Goal: Browse casually: Explore the website without a specific task or goal

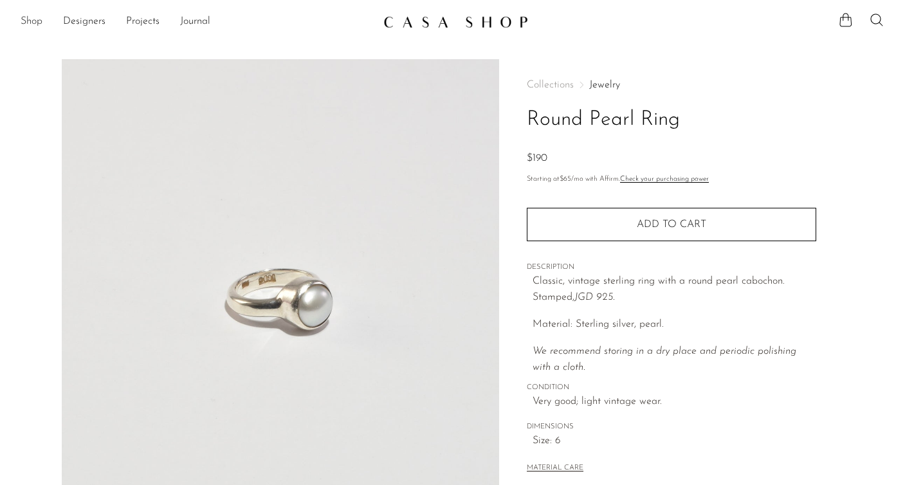
click at [29, 19] on link "Shop" at bounding box center [32, 22] width 22 height 17
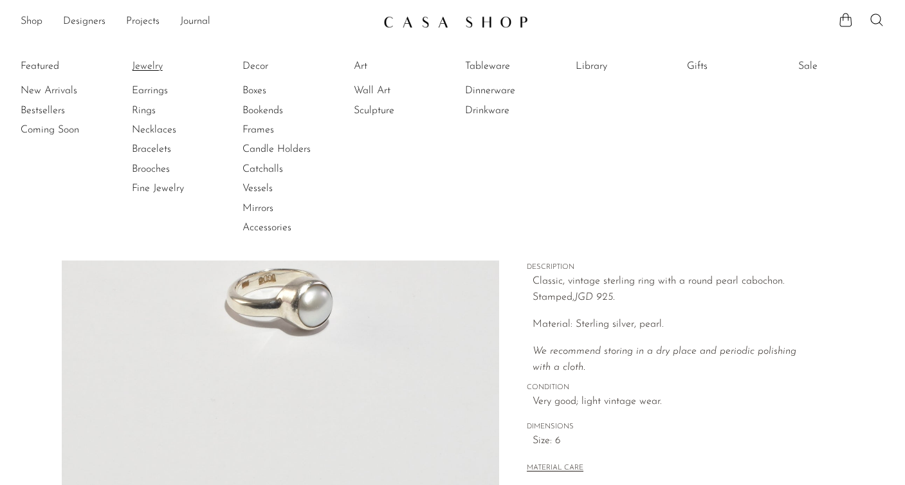
click at [151, 68] on link "Jewelry" at bounding box center [180, 66] width 96 height 14
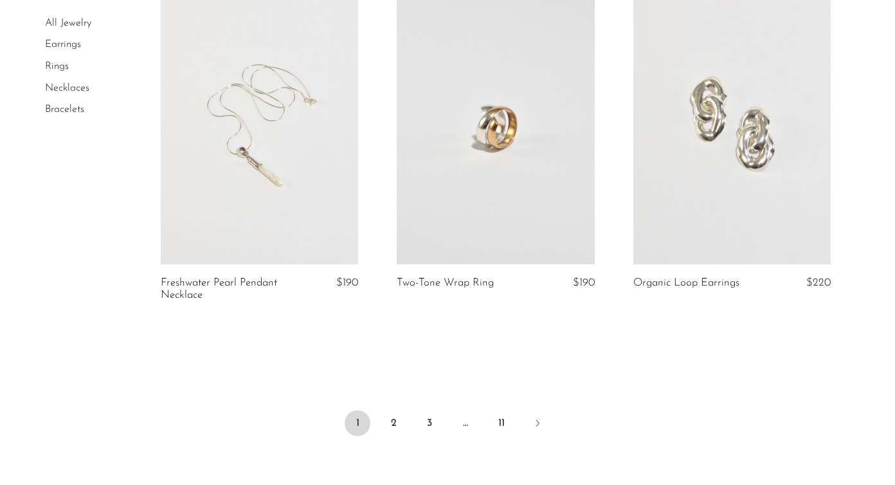
scroll to position [3839, 0]
click at [398, 416] on link "2" at bounding box center [394, 423] width 26 height 26
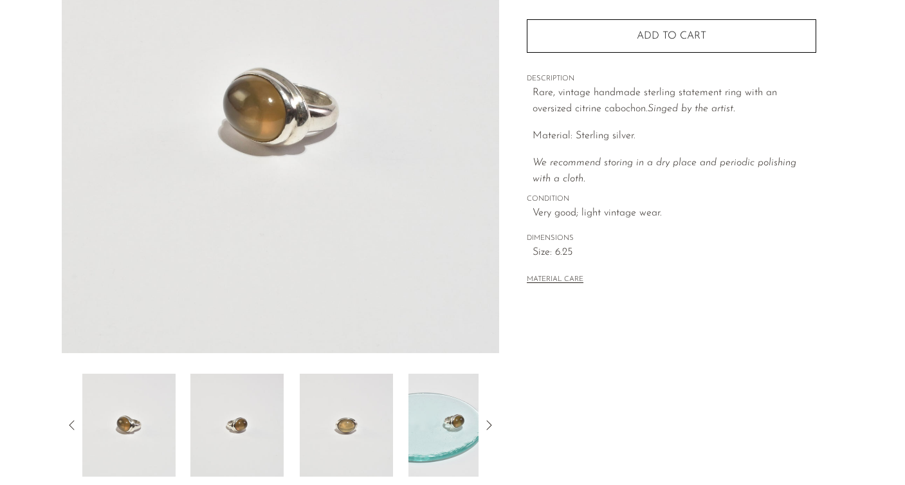
scroll to position [233, 0]
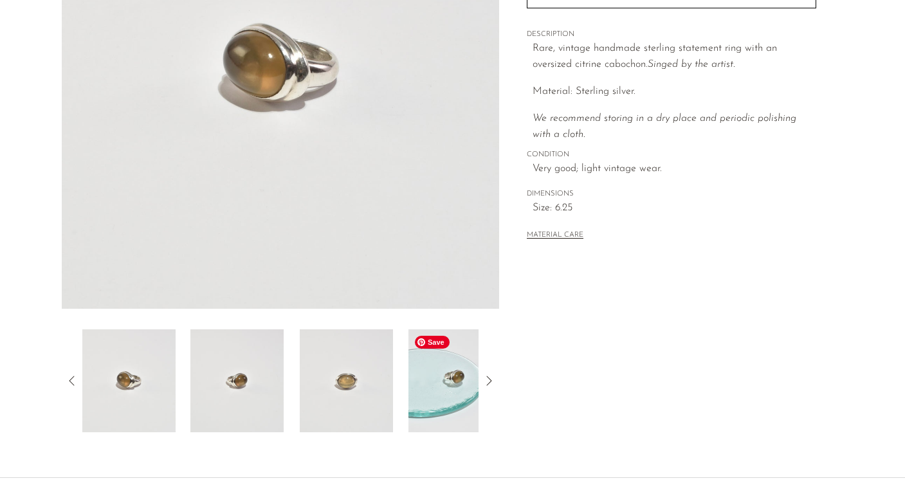
click at [425, 382] on img at bounding box center [454, 380] width 93 height 103
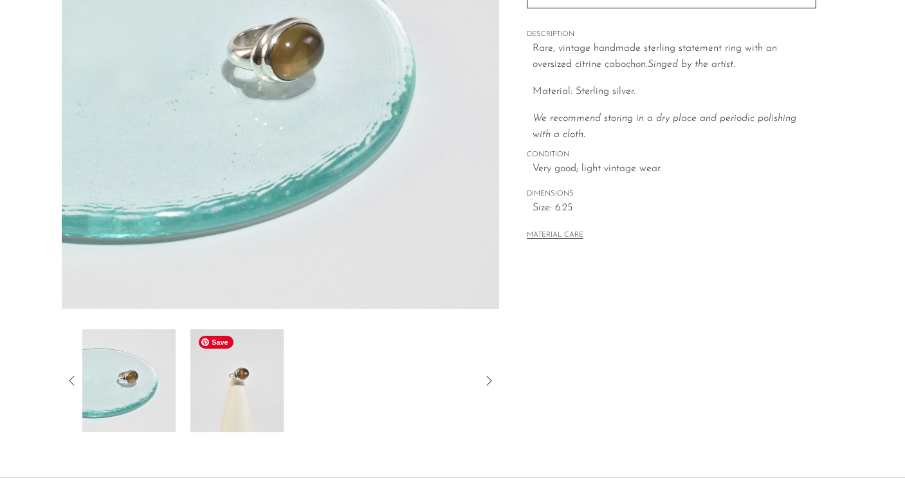
click at [233, 395] on img at bounding box center [236, 380] width 93 height 103
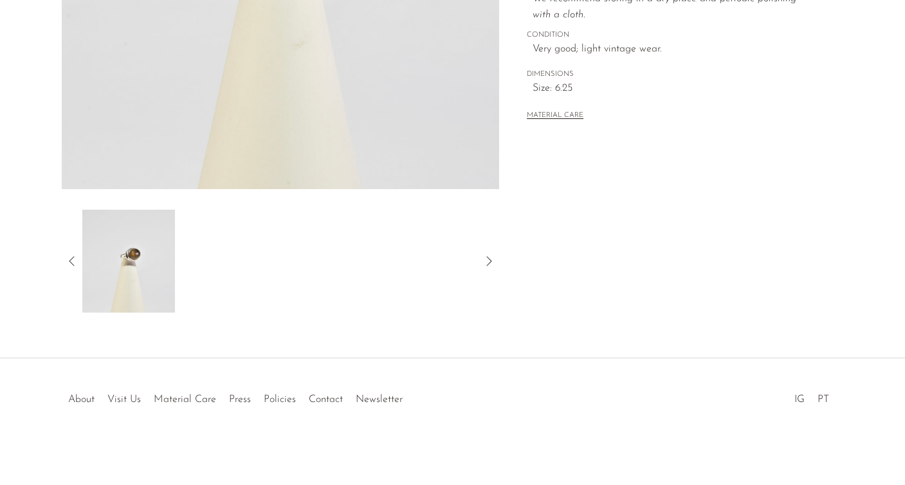
scroll to position [352, 0]
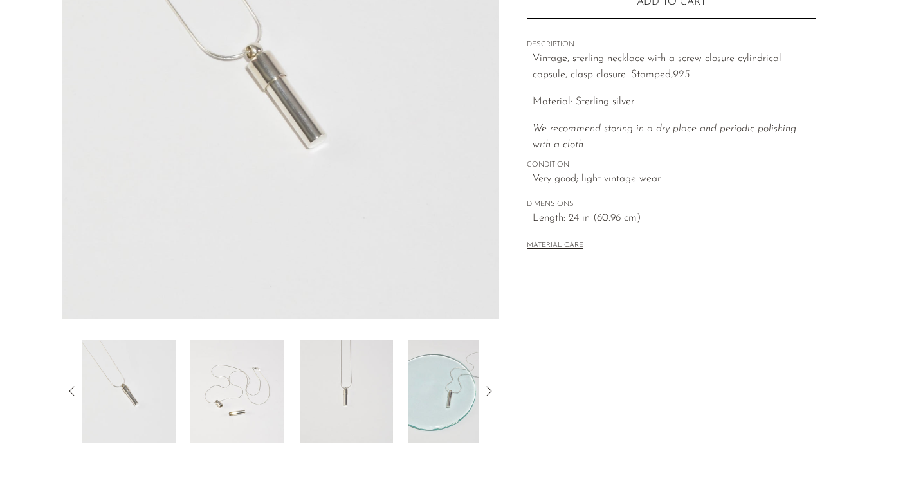
scroll to position [273, 0]
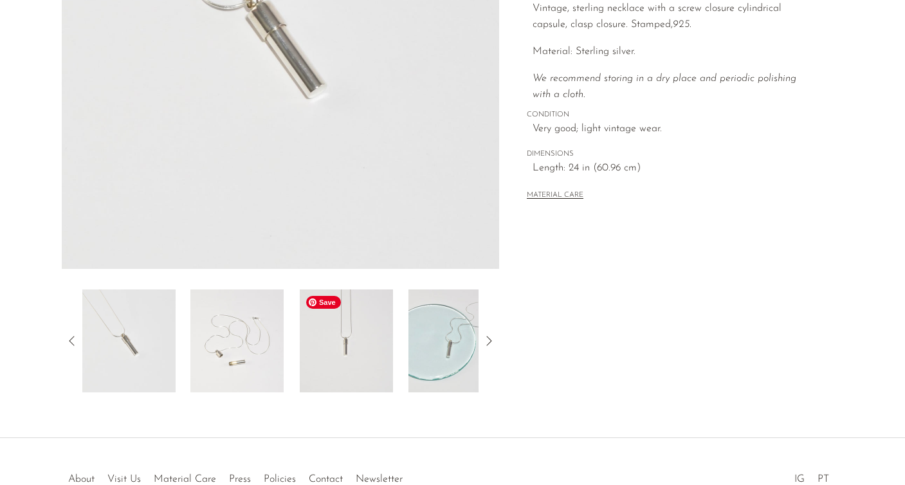
click at [341, 356] on img at bounding box center [346, 340] width 93 height 103
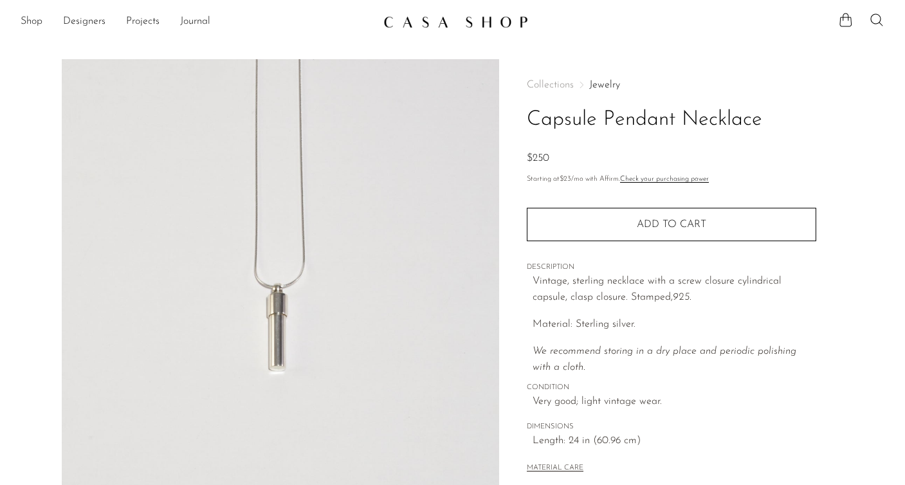
scroll to position [0, 0]
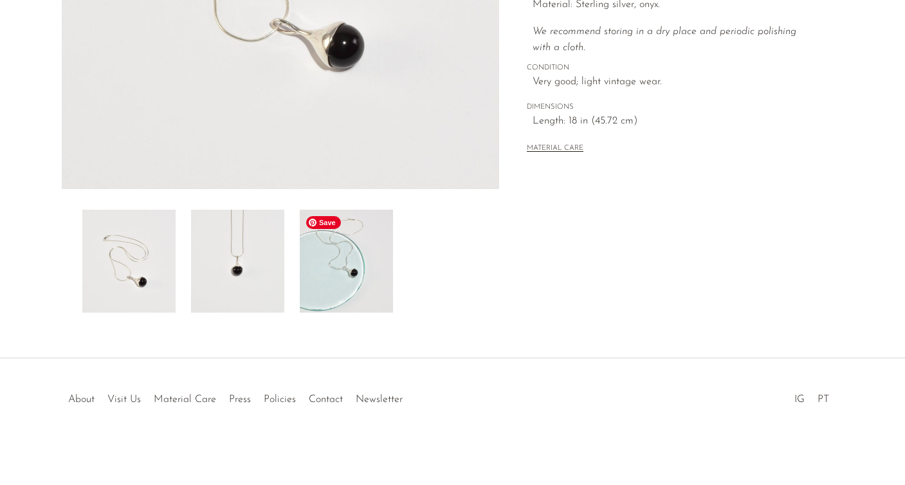
scroll to position [352, 0]
click at [340, 299] on img at bounding box center [346, 261] width 93 height 103
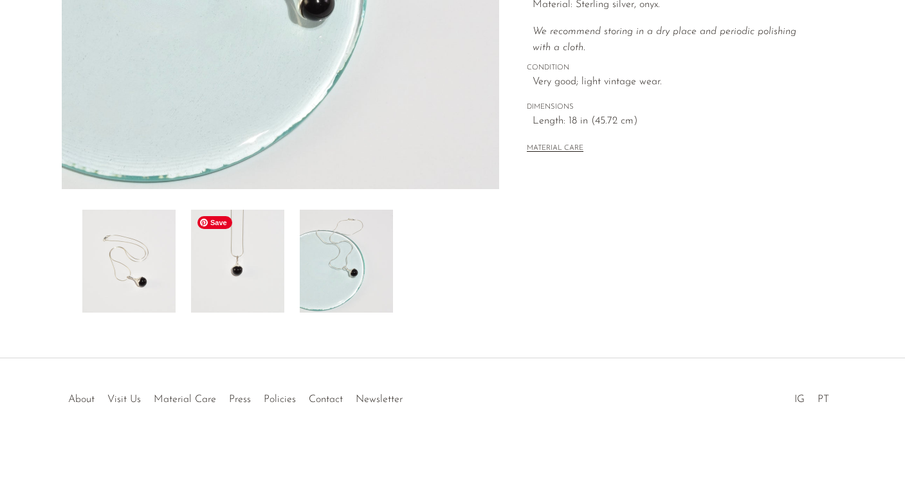
click at [234, 269] on img at bounding box center [237, 261] width 93 height 103
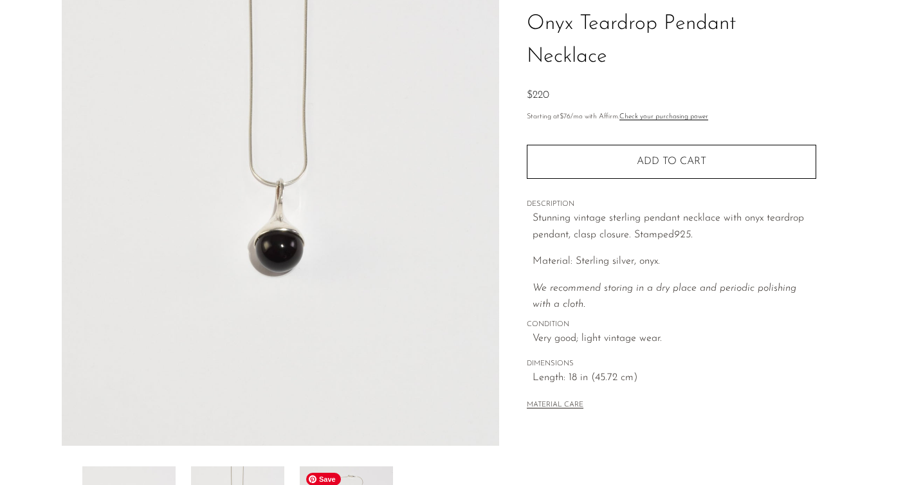
scroll to position [29, 0]
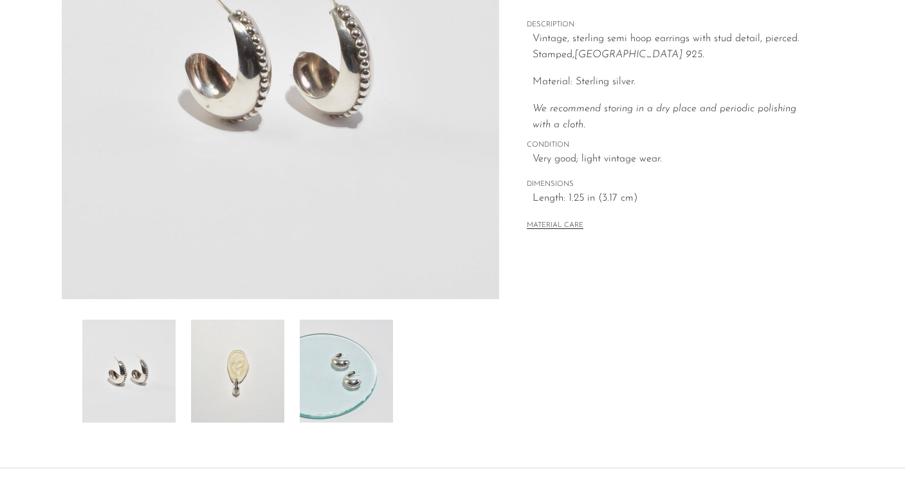
scroll to position [332, 0]
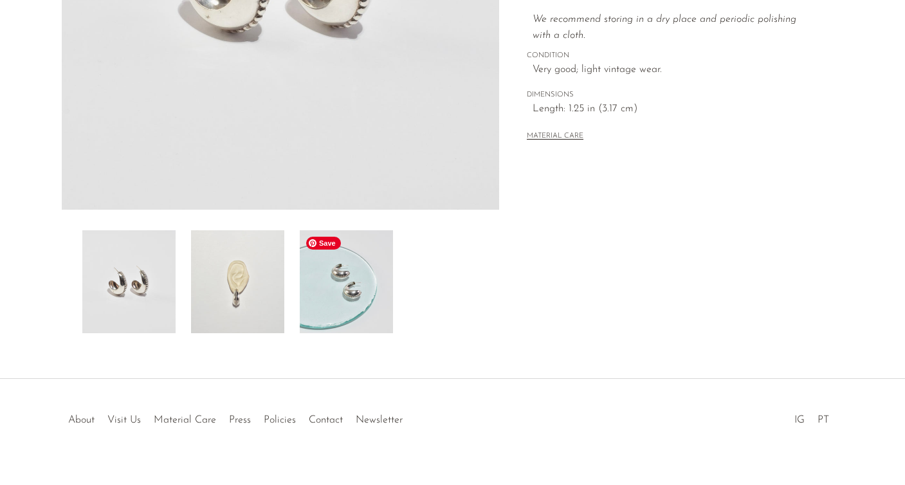
click at [318, 311] on img at bounding box center [346, 281] width 93 height 103
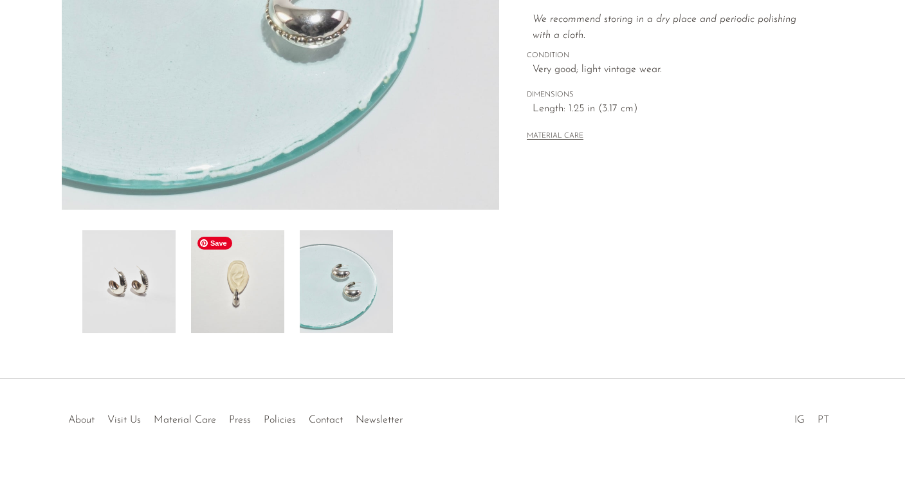
click at [261, 309] on img at bounding box center [237, 281] width 93 height 103
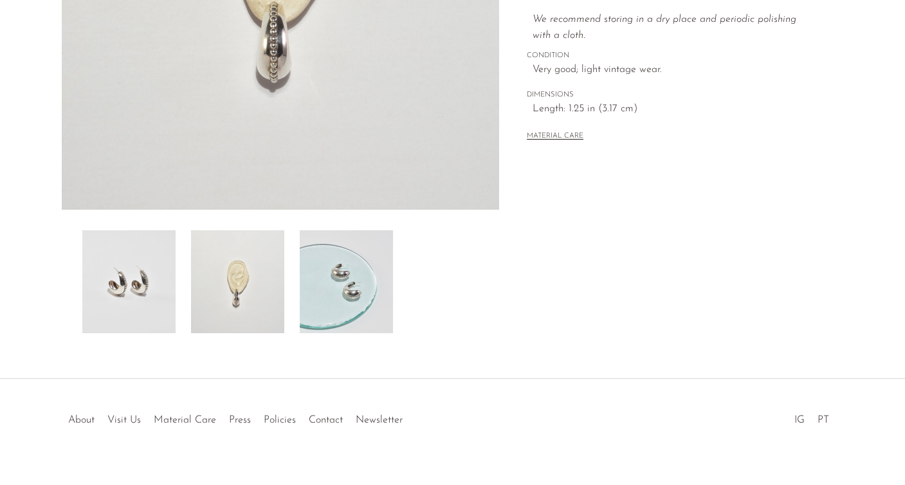
scroll to position [173, 0]
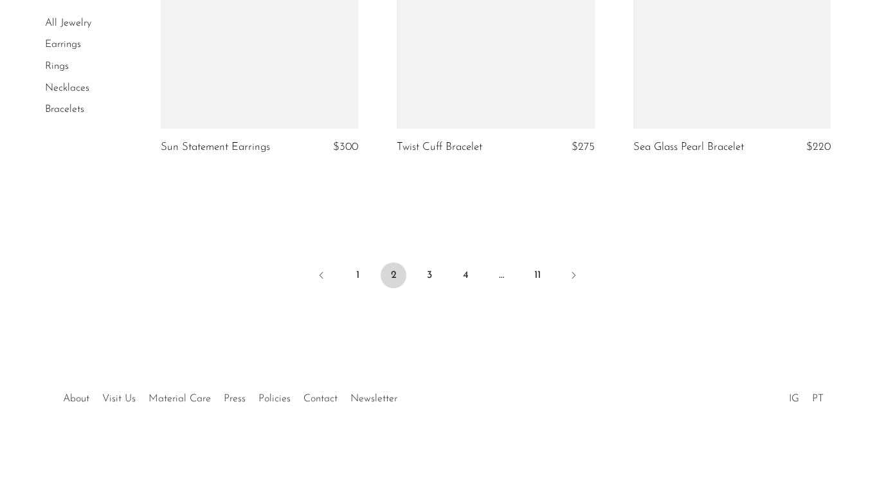
scroll to position [3970, 0]
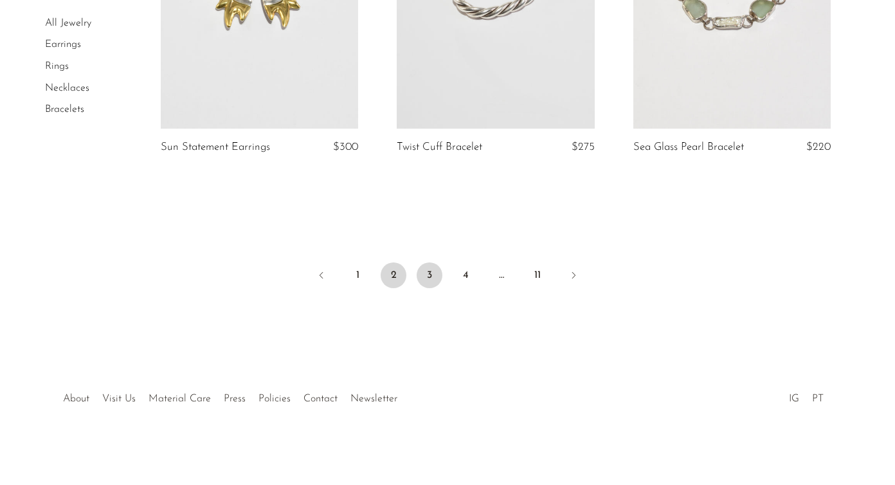
click at [426, 272] on link "3" at bounding box center [430, 275] width 26 height 26
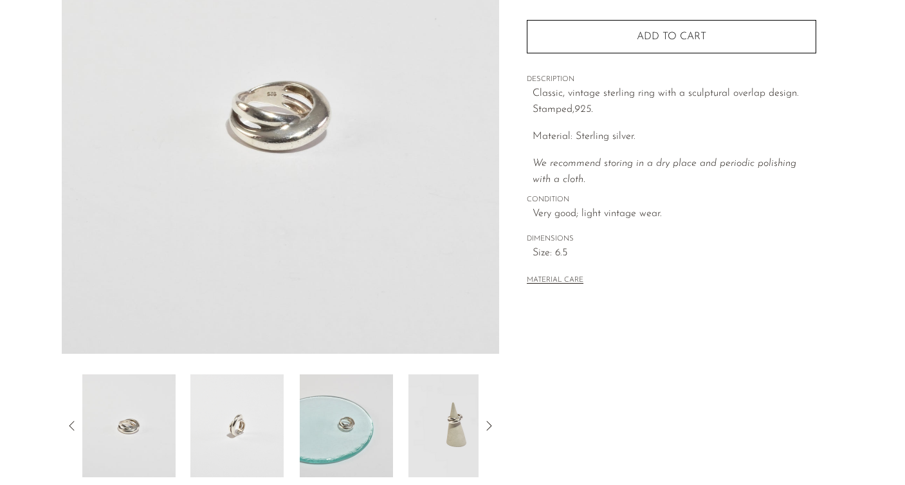
scroll to position [210, 0]
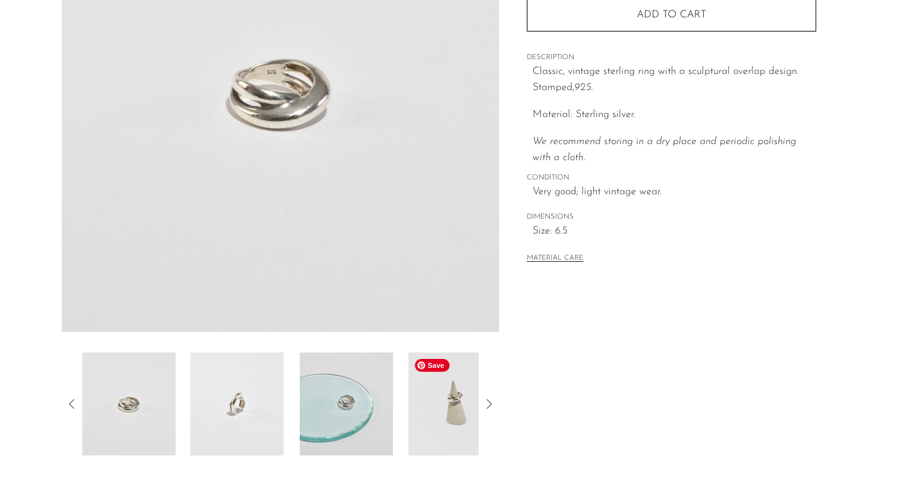
click at [459, 425] on img at bounding box center [454, 403] width 93 height 103
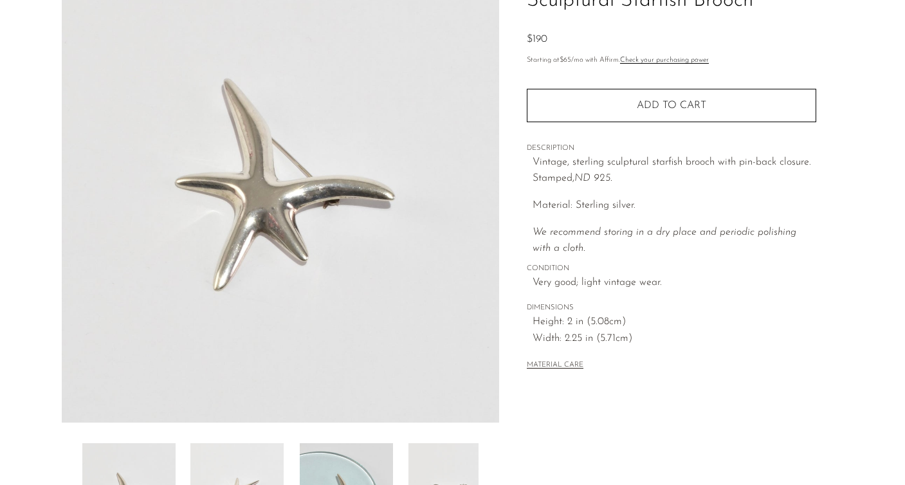
scroll to position [280, 0]
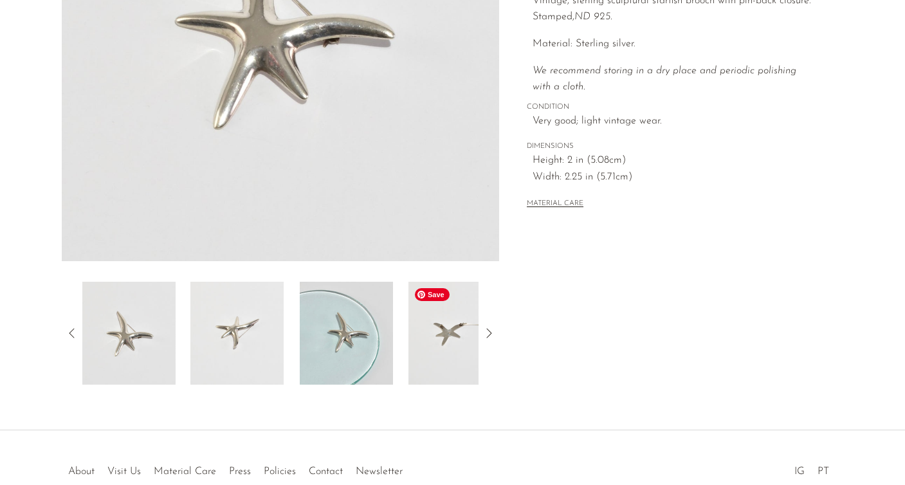
click at [421, 345] on img at bounding box center [454, 333] width 93 height 103
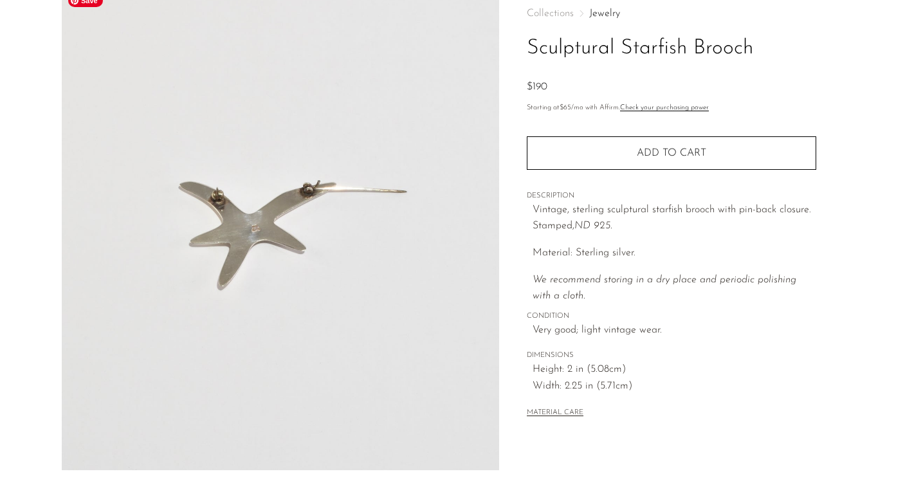
scroll to position [339, 0]
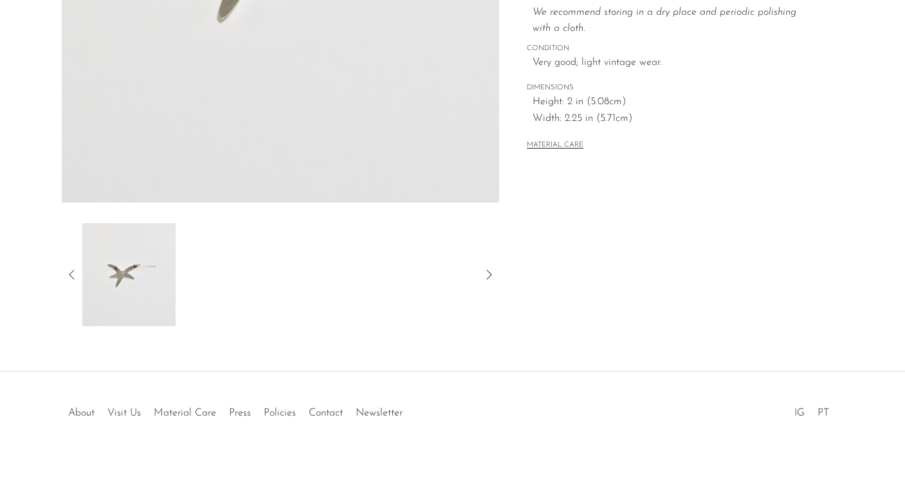
click at [76, 275] on icon at bounding box center [71, 274] width 15 height 15
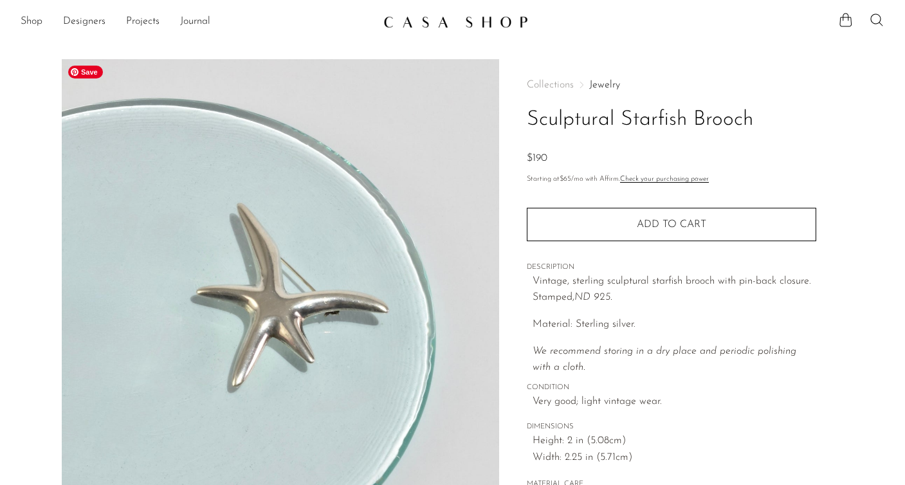
scroll to position [0, 0]
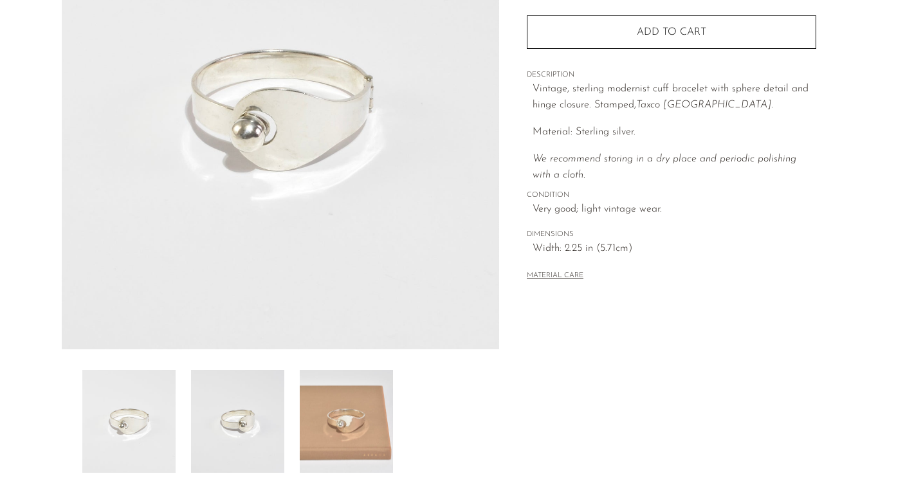
scroll to position [315, 0]
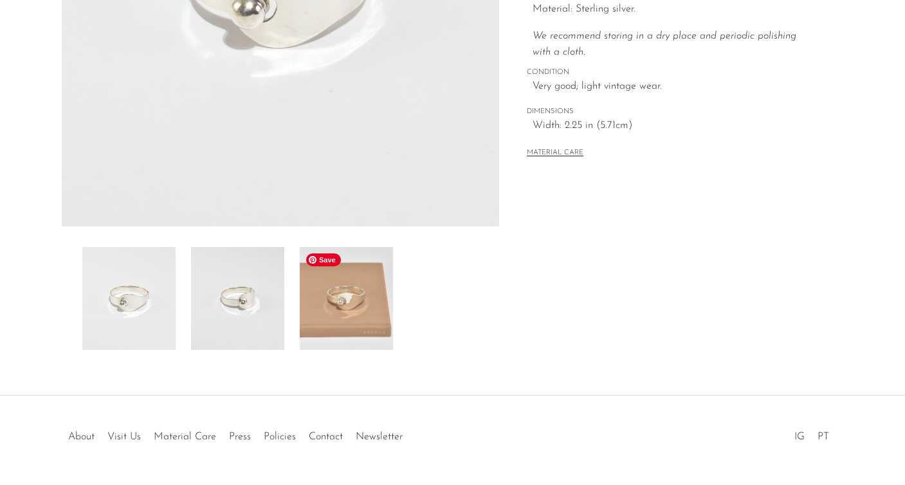
click at [346, 306] on img at bounding box center [346, 298] width 93 height 103
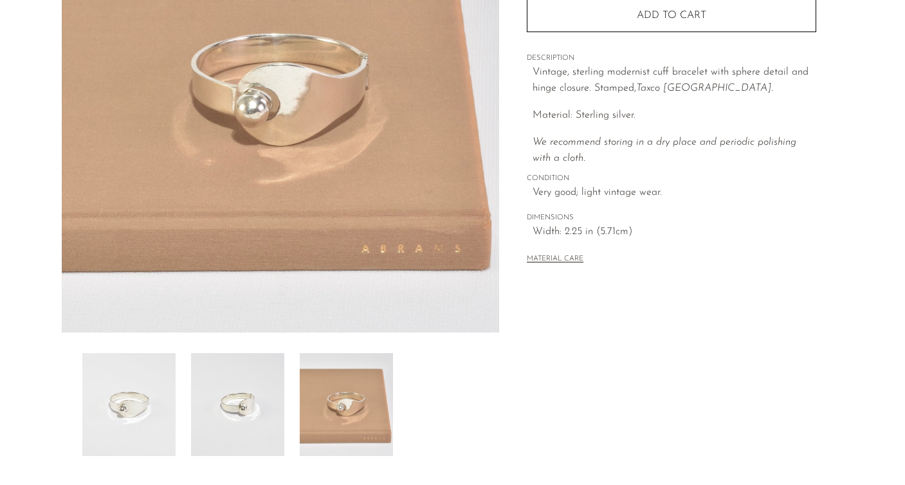
scroll to position [33, 0]
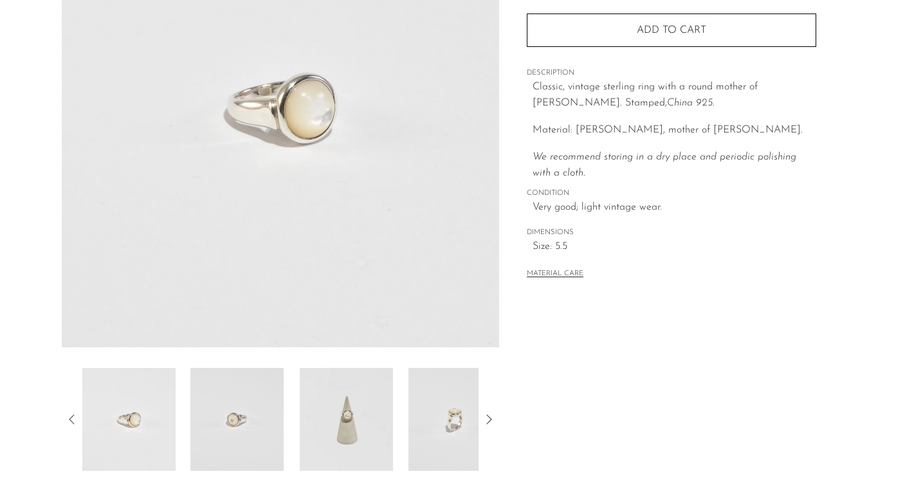
scroll to position [241, 0]
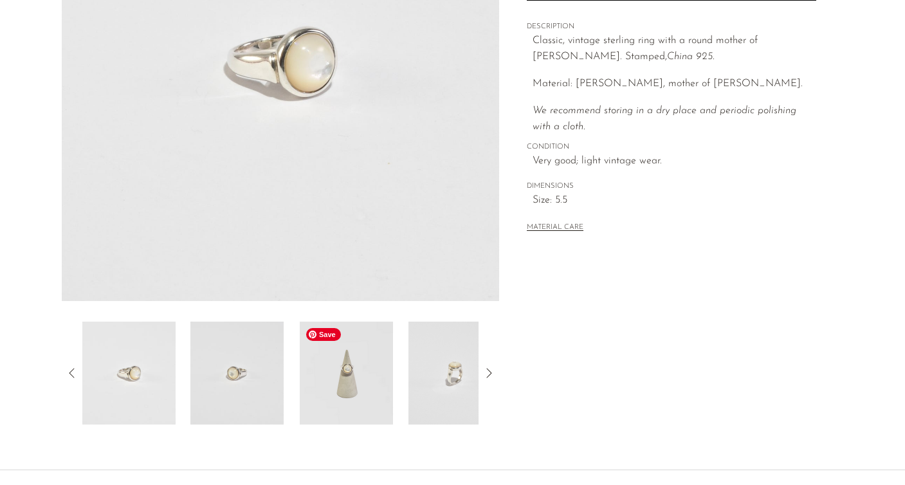
click at [360, 376] on img at bounding box center [346, 373] width 93 height 103
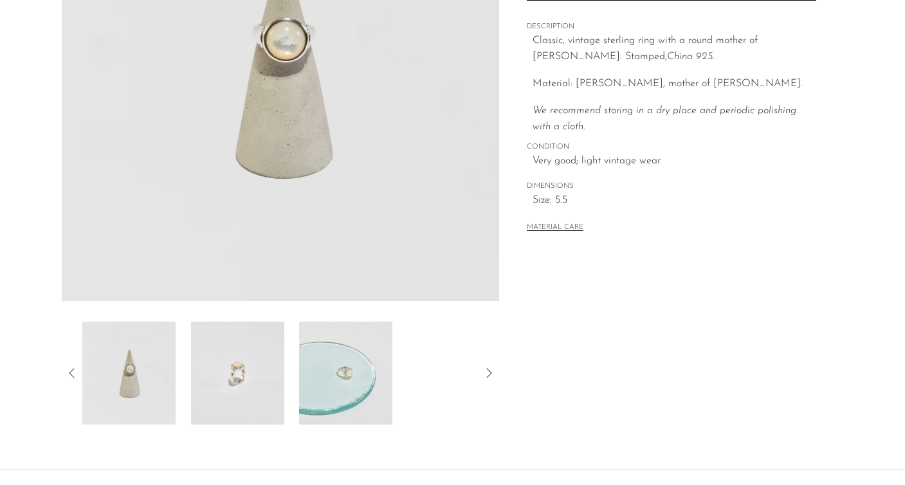
scroll to position [61, 0]
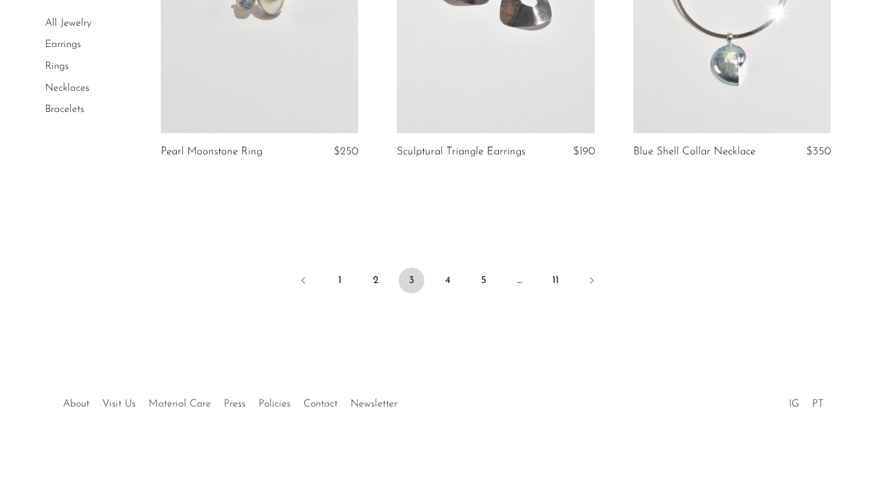
scroll to position [4005, 0]
click at [453, 270] on link "4" at bounding box center [448, 281] width 26 height 26
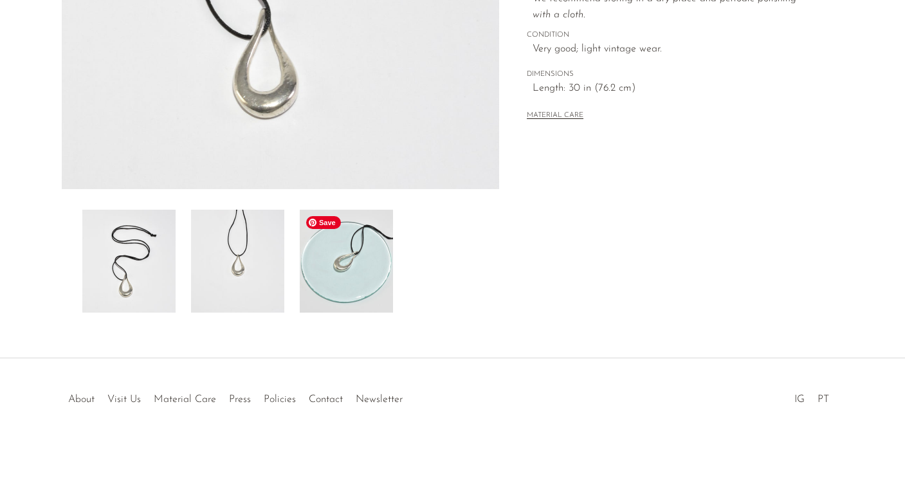
click at [352, 294] on img at bounding box center [346, 261] width 93 height 103
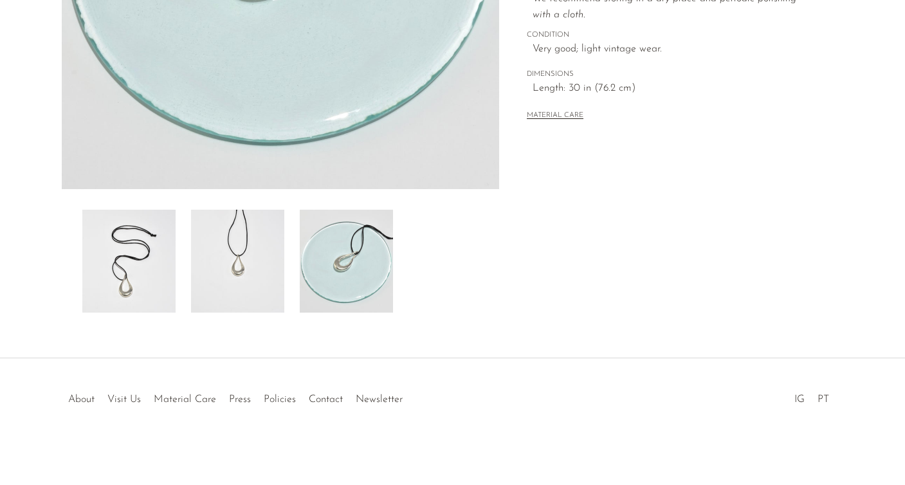
scroll to position [39, 0]
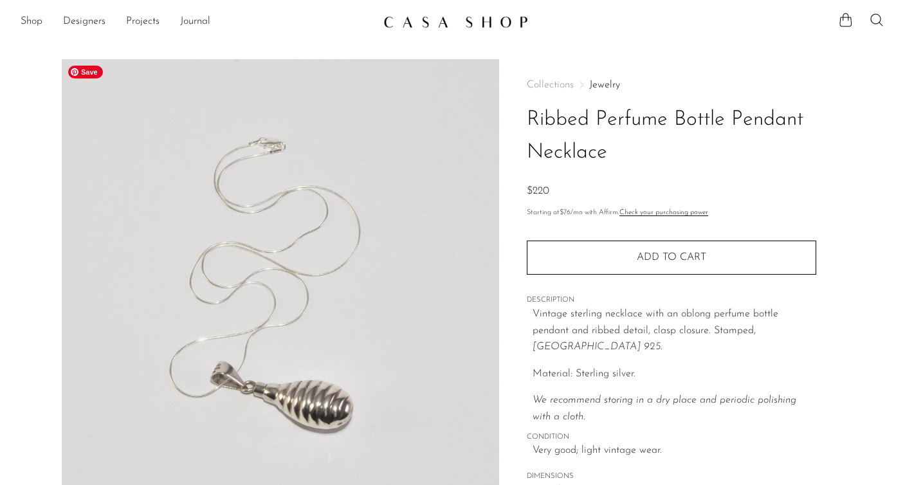
scroll to position [203, 0]
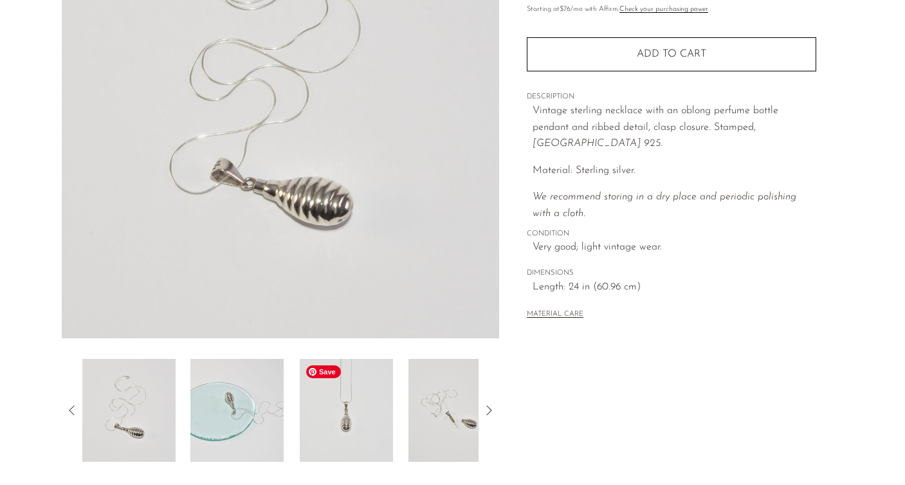
click at [361, 426] on img at bounding box center [346, 410] width 93 height 103
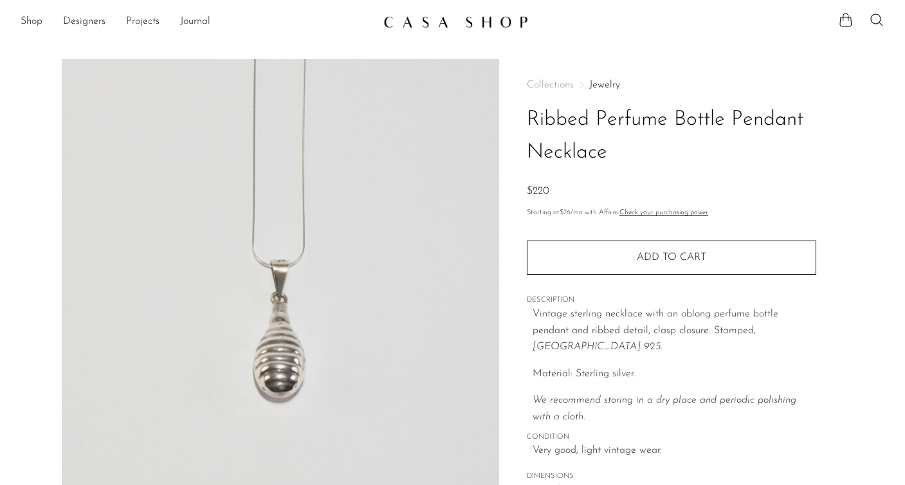
scroll to position [0, 0]
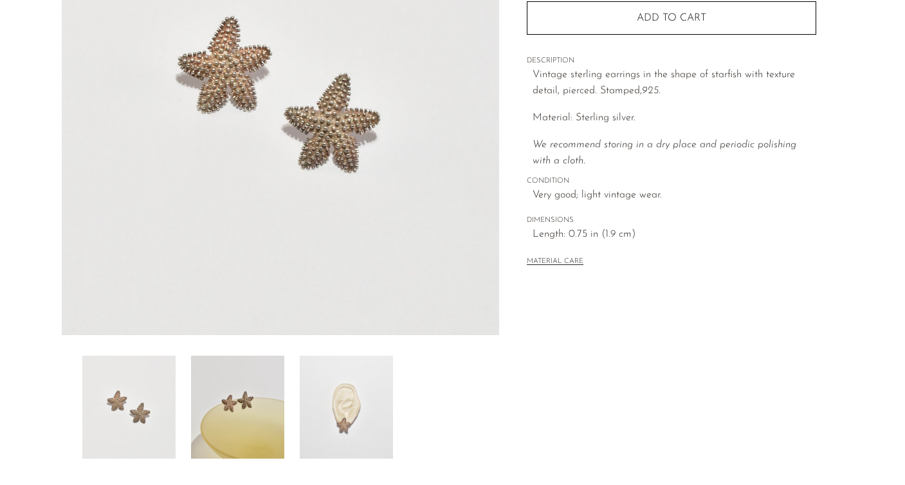
scroll to position [261, 0]
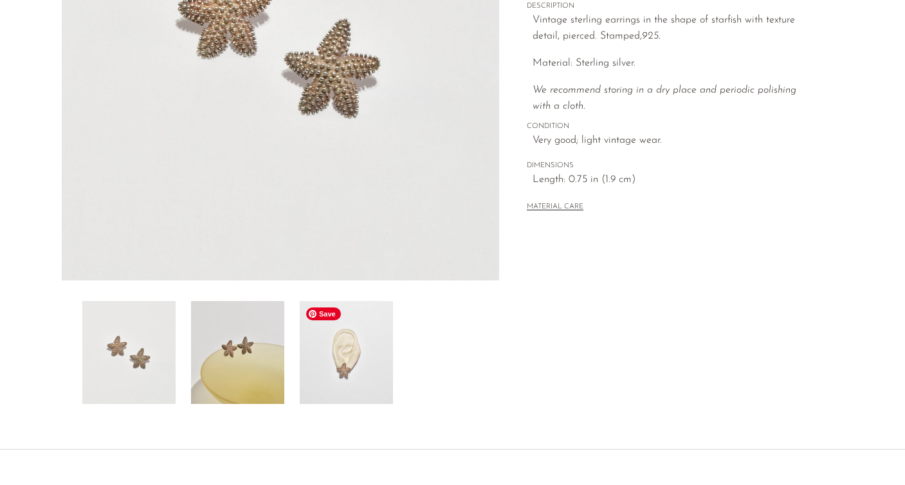
click at [376, 374] on img at bounding box center [346, 352] width 93 height 103
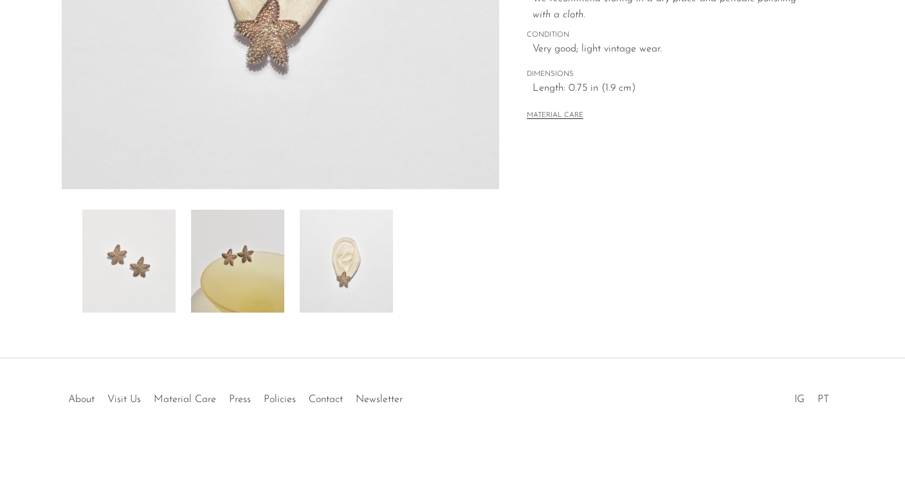
scroll to position [352, 0]
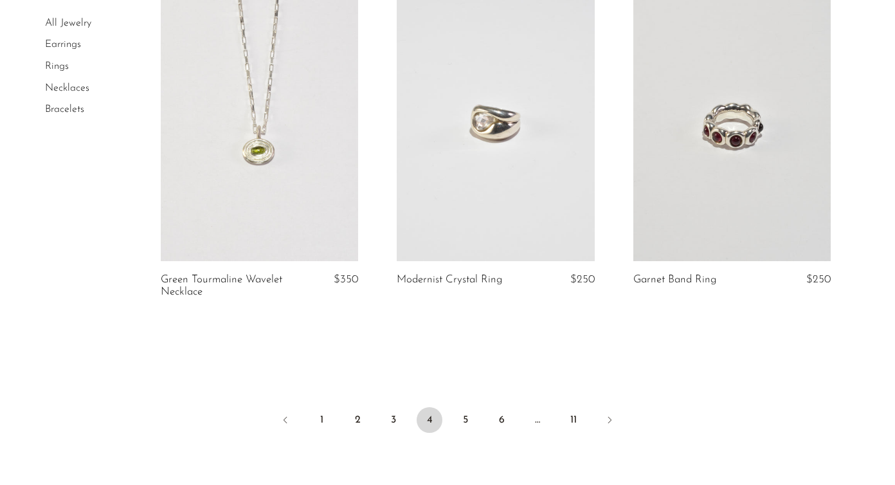
scroll to position [3912, 0]
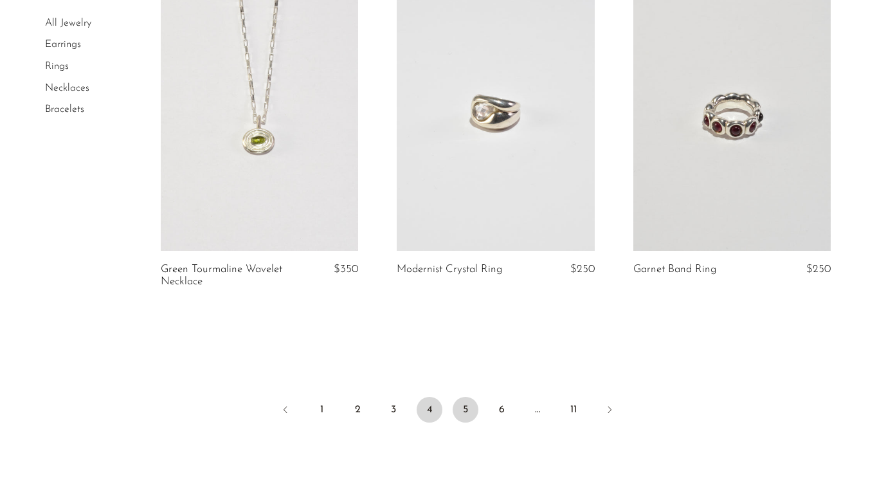
click at [468, 397] on link "5" at bounding box center [466, 410] width 26 height 26
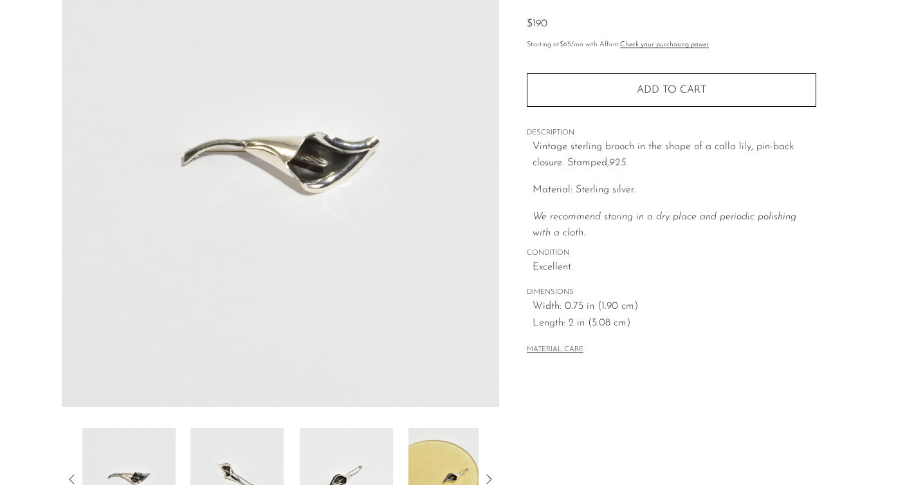
scroll to position [267, 0]
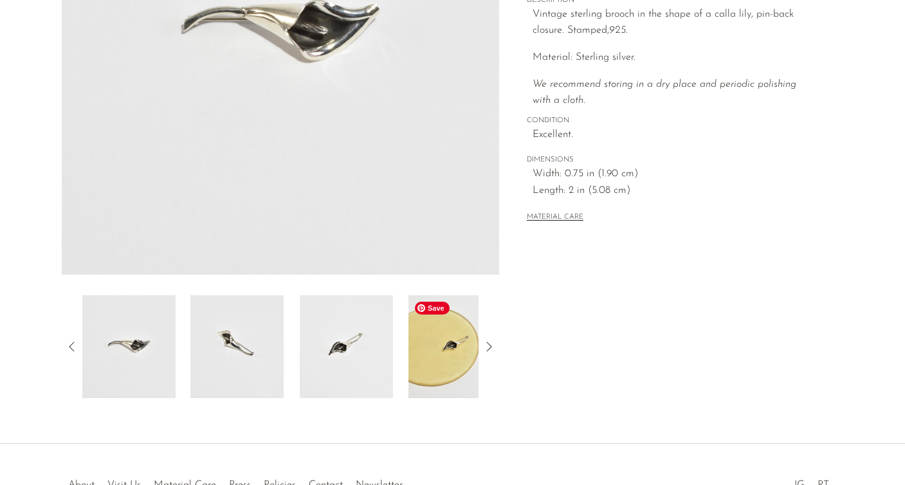
click at [462, 358] on img at bounding box center [454, 346] width 93 height 103
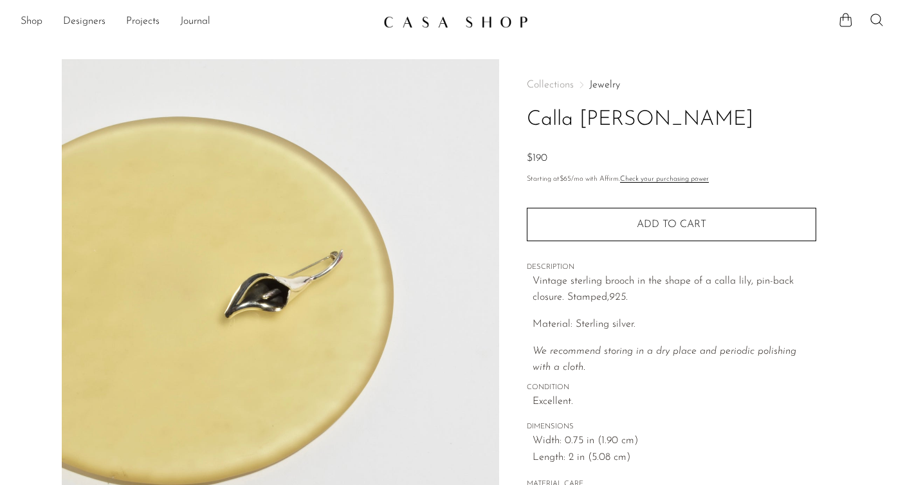
scroll to position [0, 0]
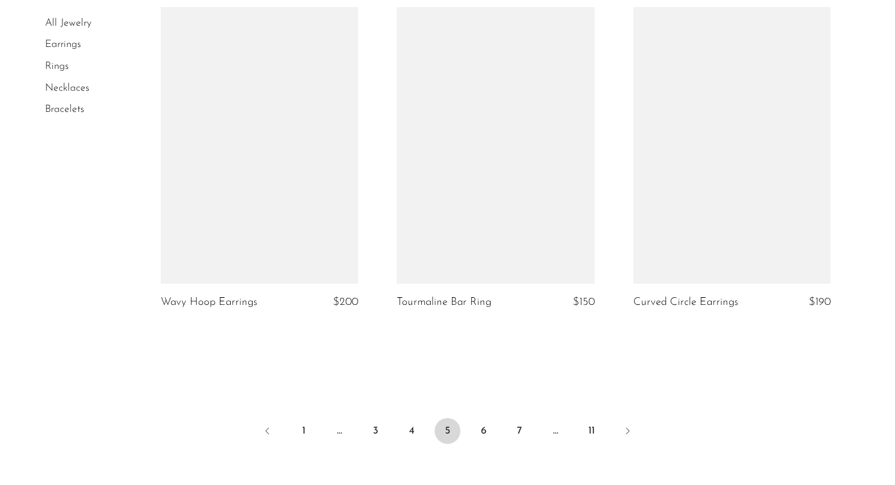
scroll to position [3887, 0]
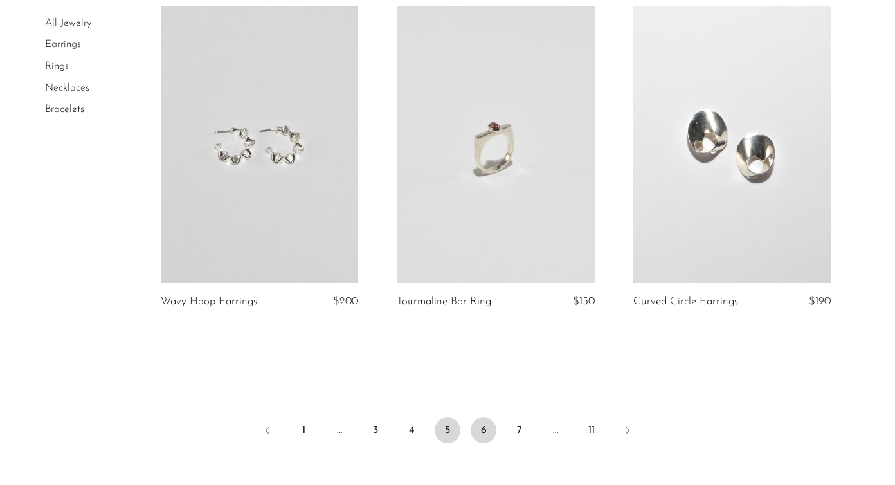
click at [486, 417] on link "6" at bounding box center [484, 430] width 26 height 26
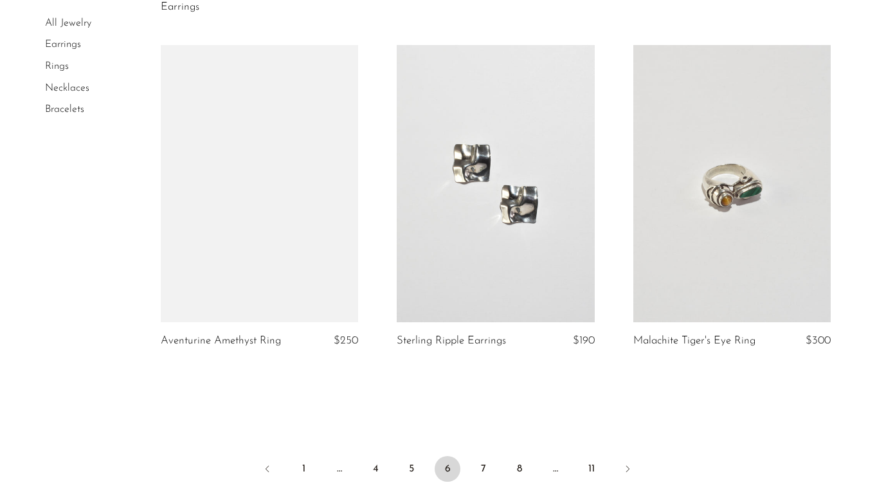
scroll to position [3886, 0]
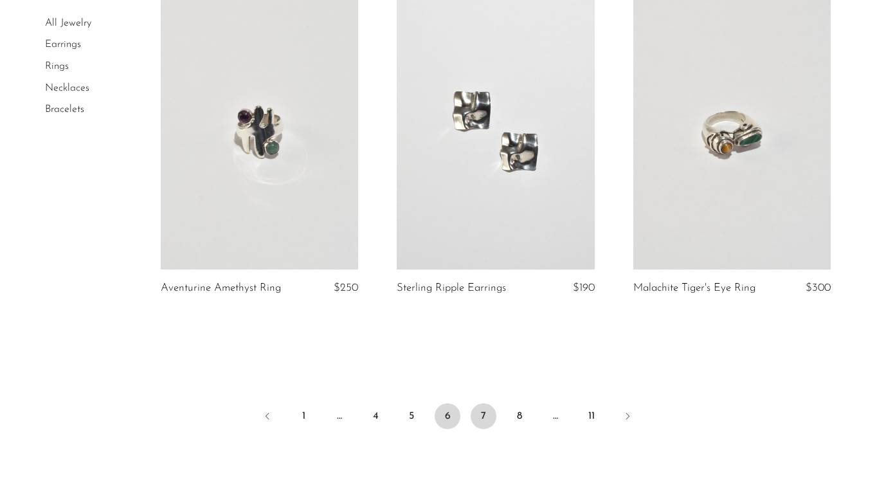
click at [481, 409] on link "7" at bounding box center [484, 416] width 26 height 26
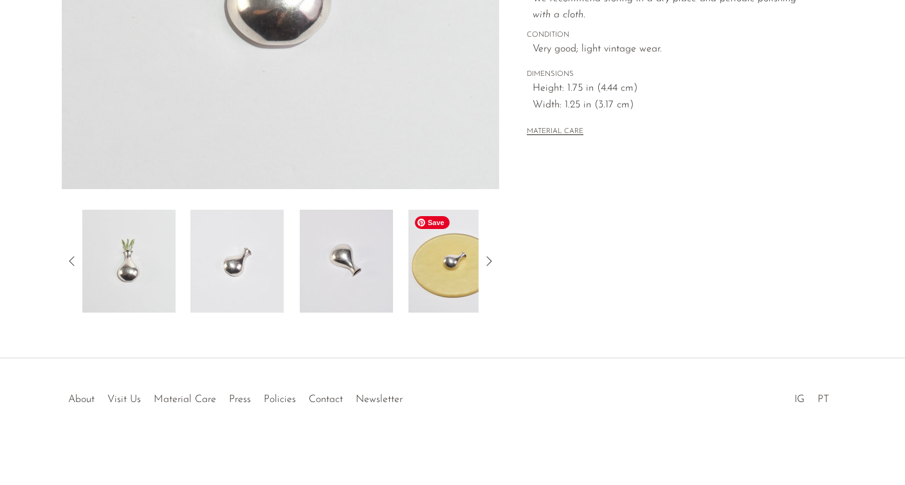
click at [459, 277] on img at bounding box center [454, 261] width 93 height 103
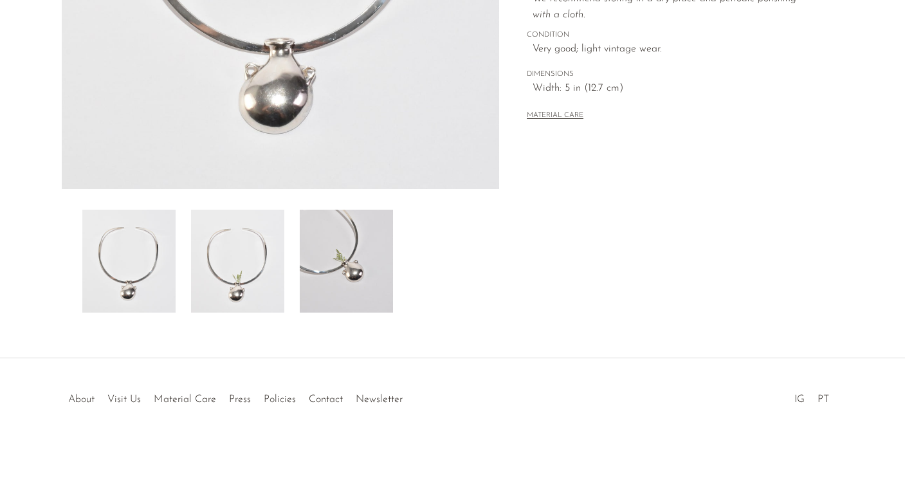
scroll to position [352, 0]
click at [358, 288] on img at bounding box center [346, 261] width 93 height 103
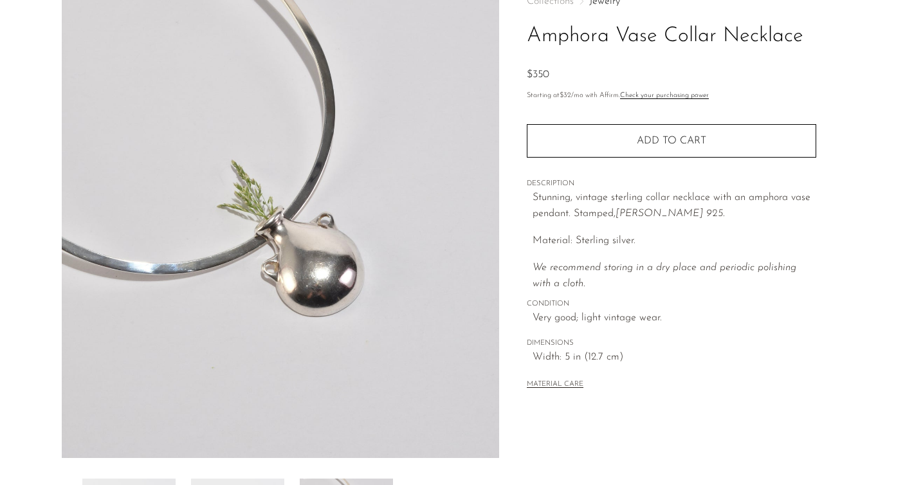
scroll to position [60, 0]
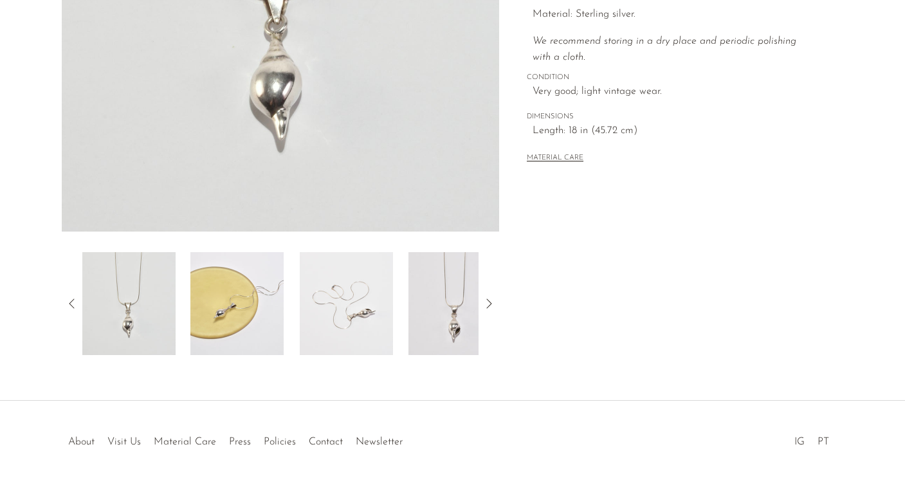
scroll to position [321, 0]
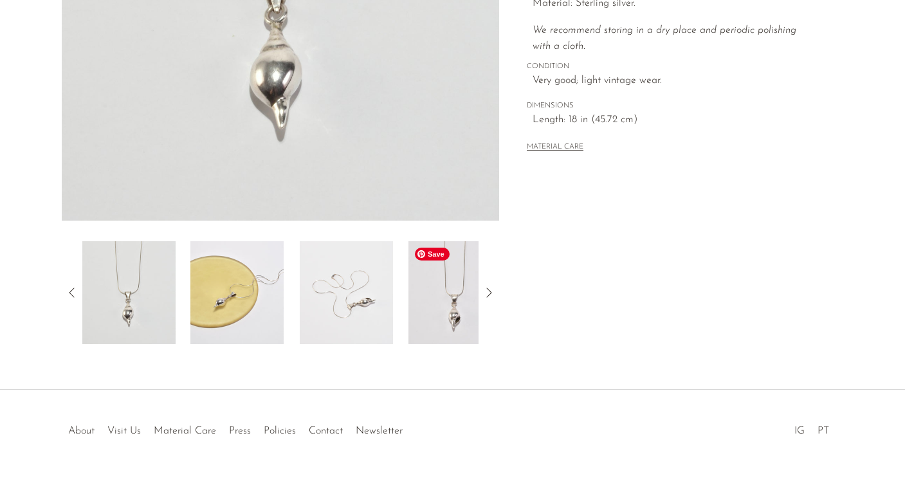
click at [438, 327] on img at bounding box center [454, 292] width 93 height 103
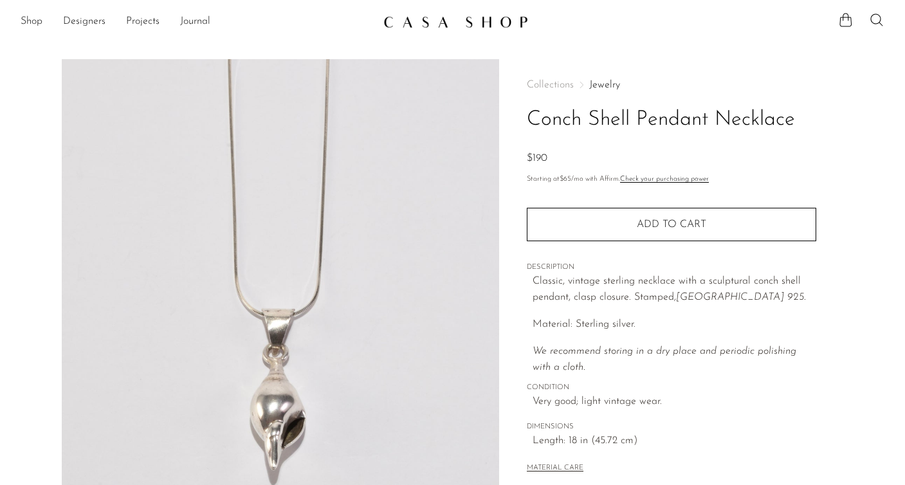
scroll to position [0, 0]
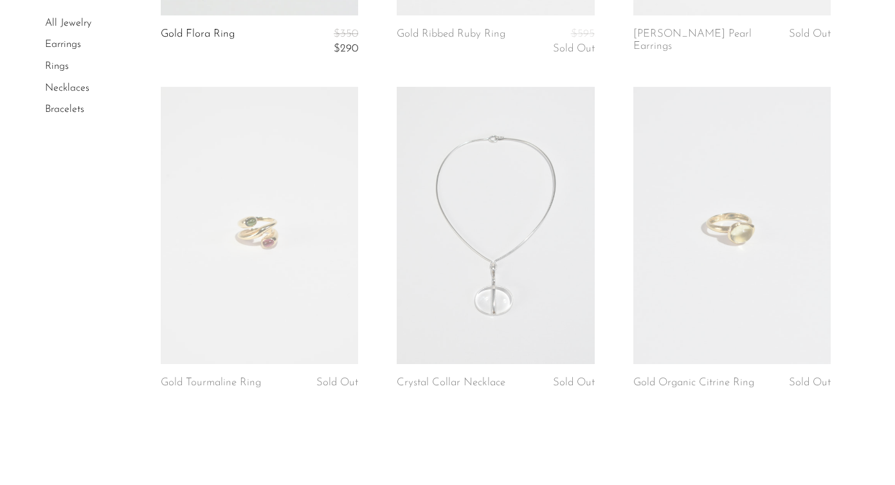
scroll to position [3945, 0]
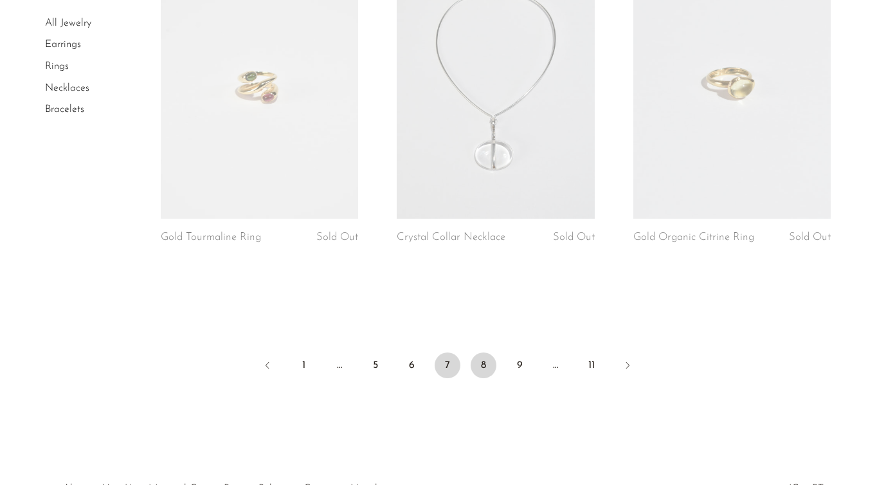
click at [482, 357] on link "8" at bounding box center [484, 365] width 26 height 26
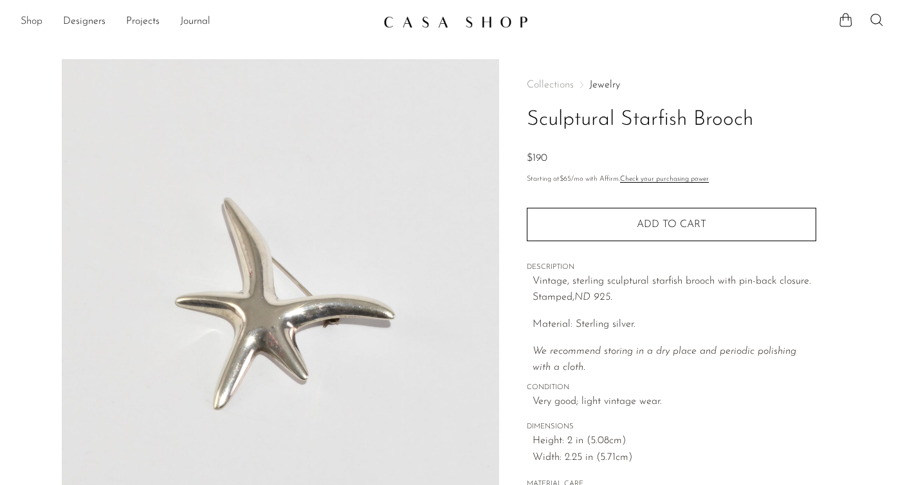
click at [30, 23] on link "Shop" at bounding box center [32, 22] width 22 height 17
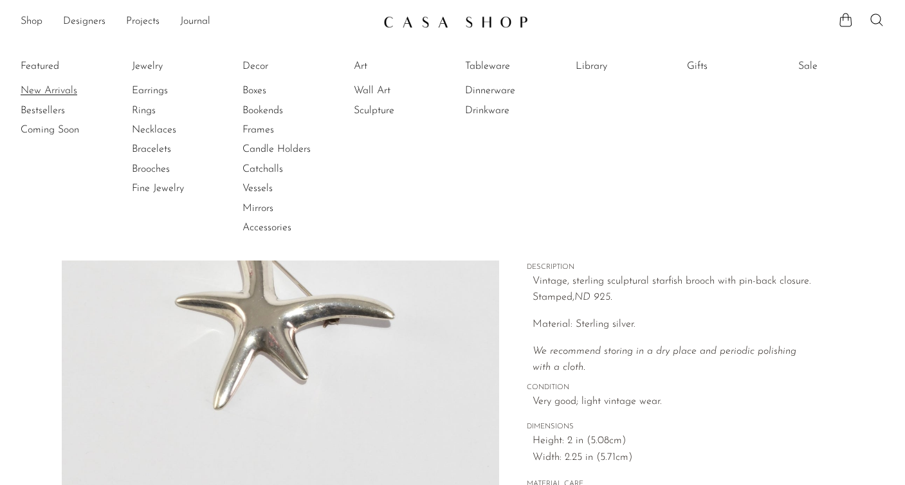
click at [44, 92] on link "New Arrivals" at bounding box center [69, 91] width 96 height 14
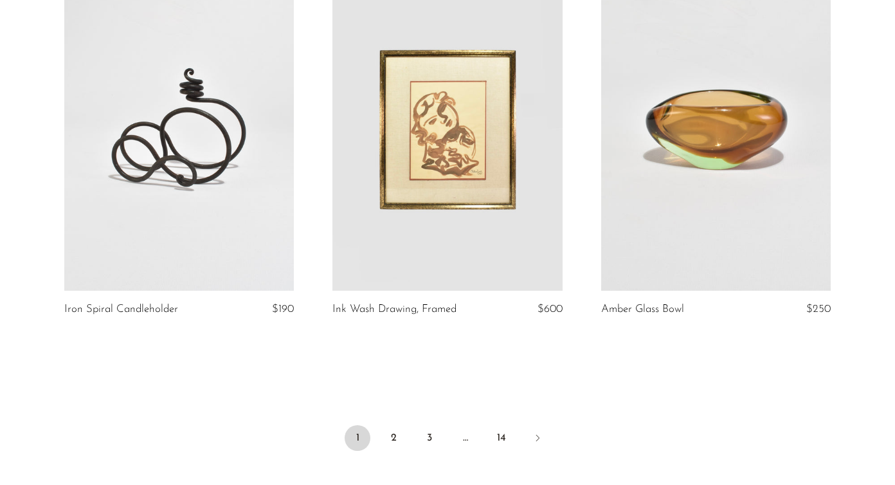
scroll to position [4353, 0]
click at [398, 431] on link "2" at bounding box center [394, 438] width 26 height 26
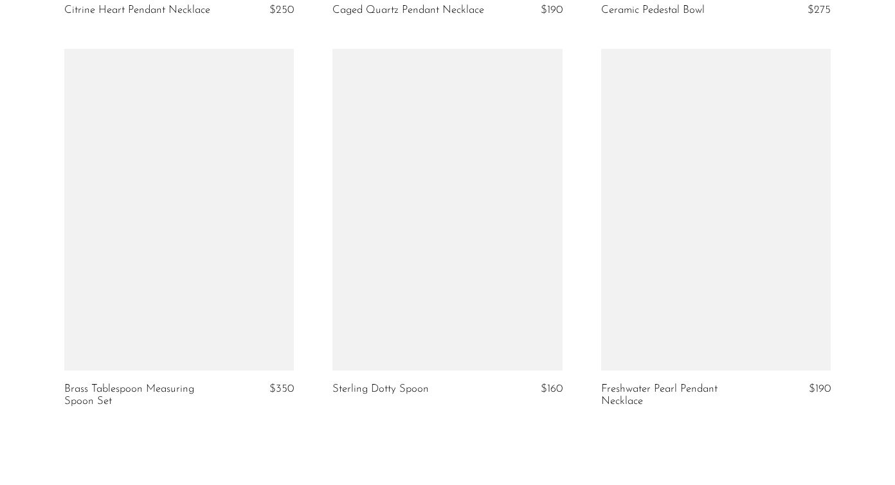
scroll to position [4499, 0]
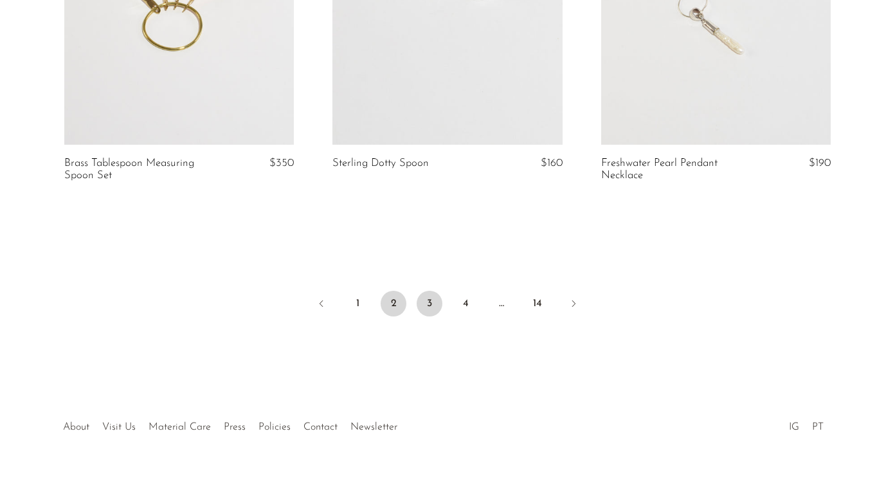
click at [428, 316] on link "3" at bounding box center [430, 304] width 26 height 26
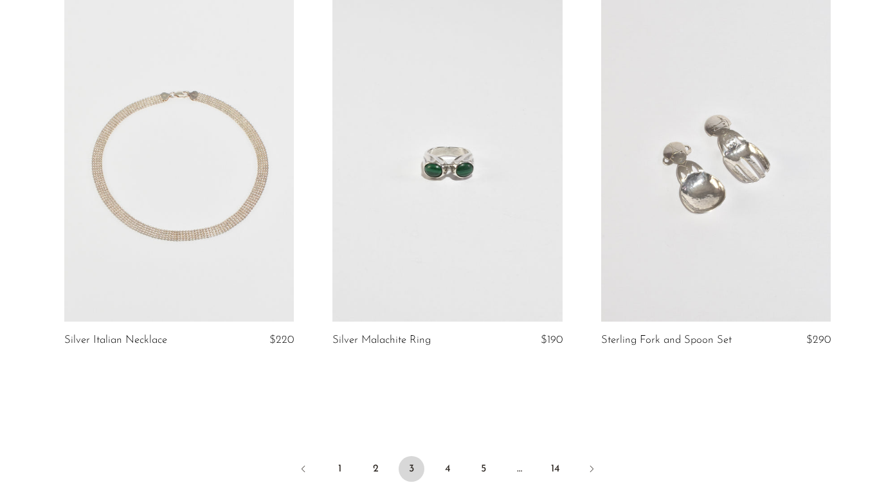
scroll to position [4373, 0]
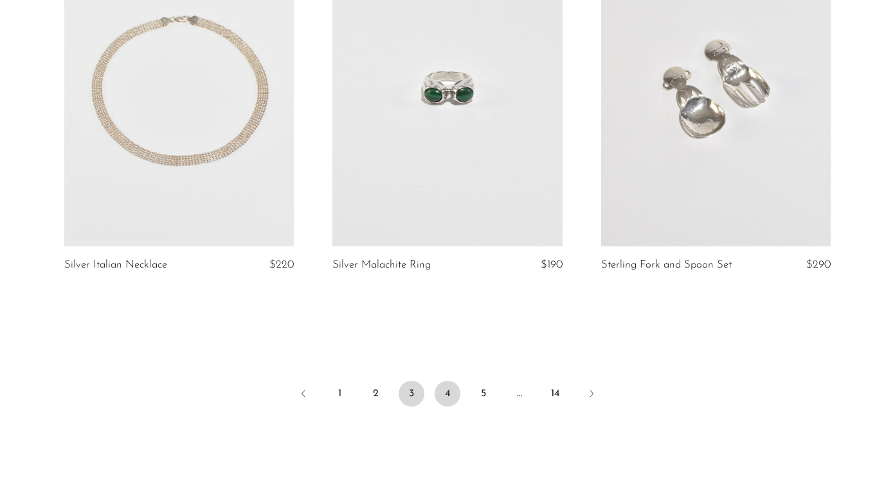
click at [446, 387] on link "4" at bounding box center [448, 394] width 26 height 26
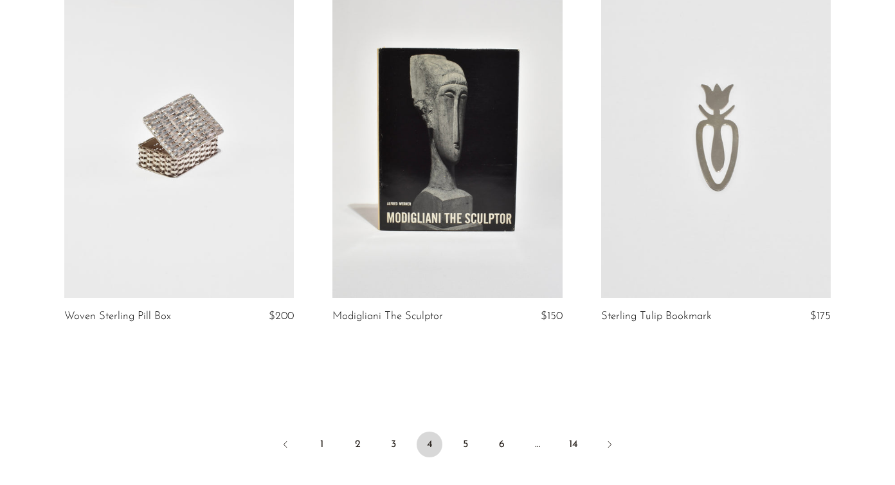
scroll to position [4384, 0]
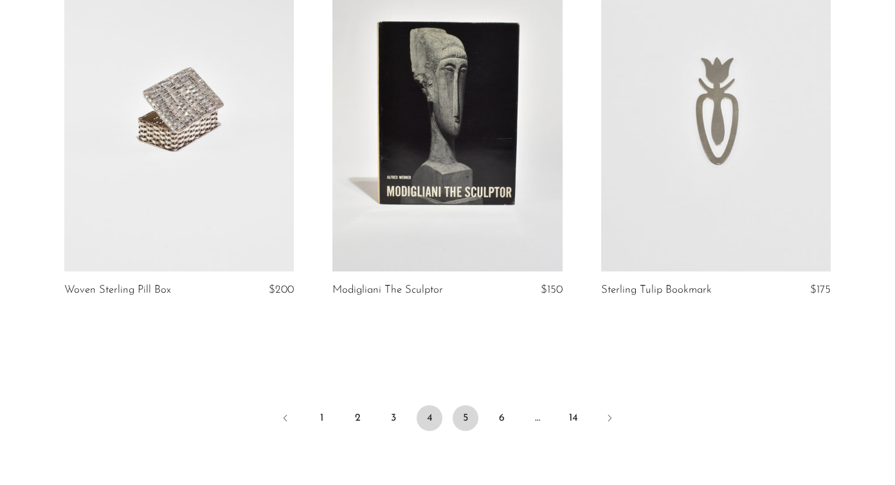
click at [465, 412] on link "5" at bounding box center [466, 418] width 26 height 26
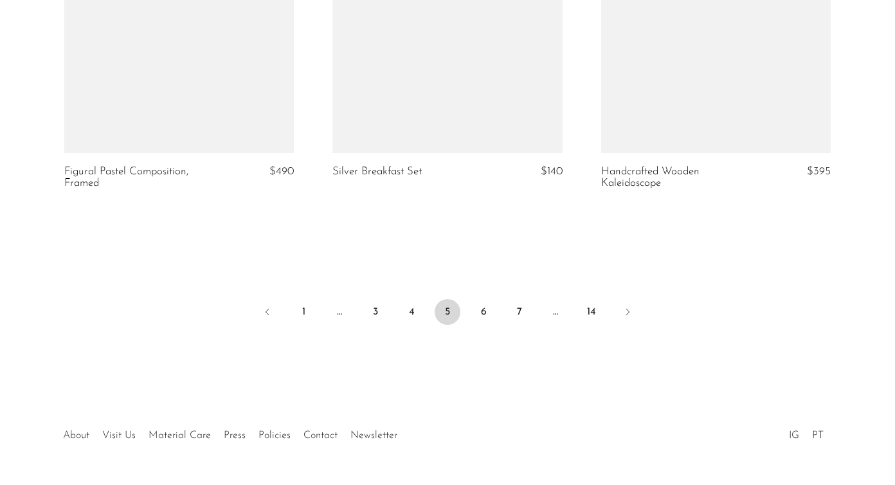
scroll to position [4521, 0]
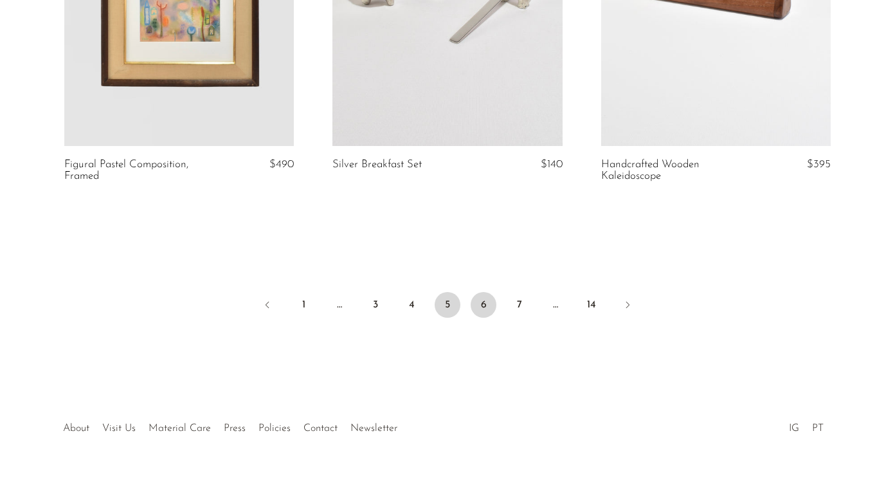
click at [484, 292] on link "6" at bounding box center [484, 305] width 26 height 26
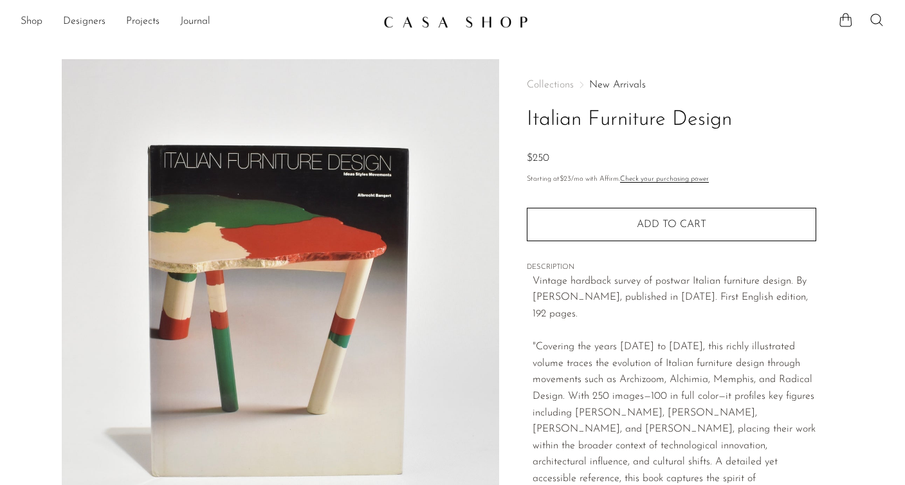
click at [585, 0] on section "Shop Featured New Arrivals Bestsellers Coming Soon Jewelry Jewelry All Earrings…" at bounding box center [452, 16] width 905 height 33
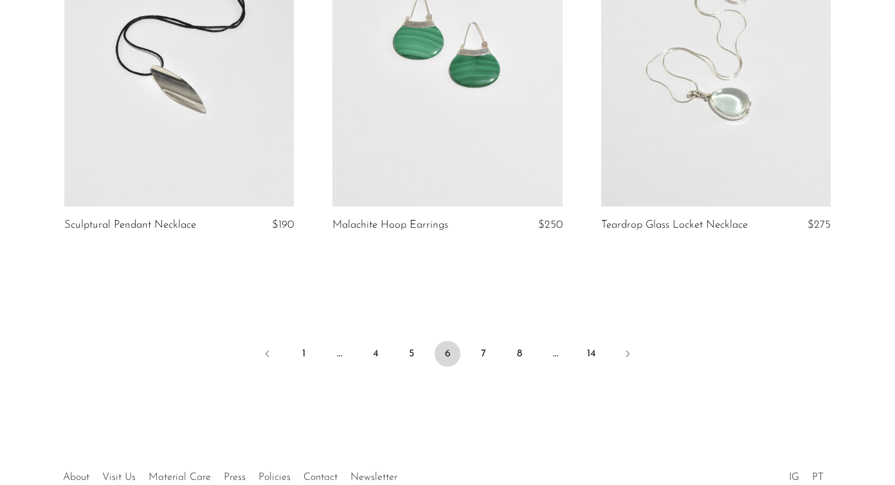
scroll to position [4471, 0]
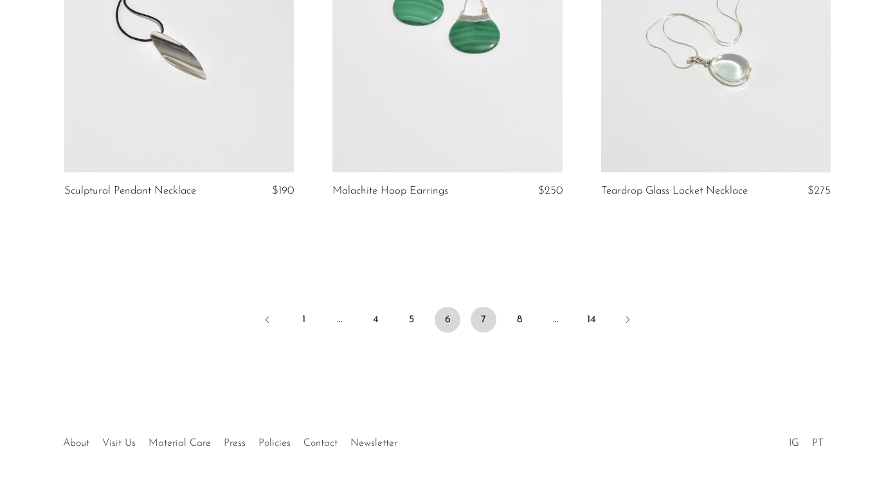
click at [484, 310] on link "7" at bounding box center [484, 320] width 26 height 26
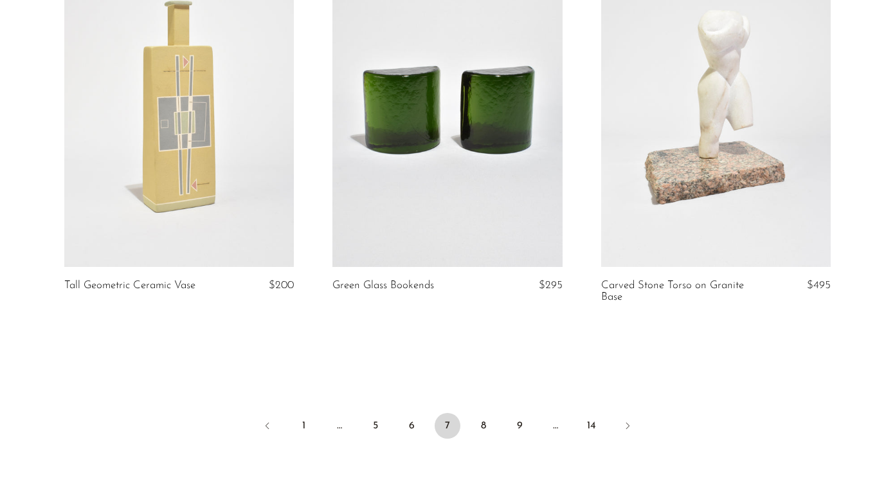
scroll to position [4335, 0]
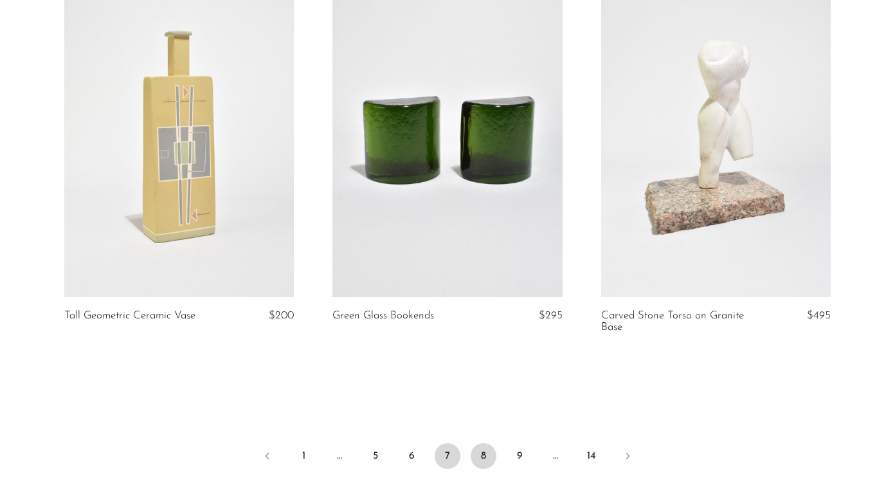
click at [479, 452] on link "8" at bounding box center [484, 456] width 26 height 26
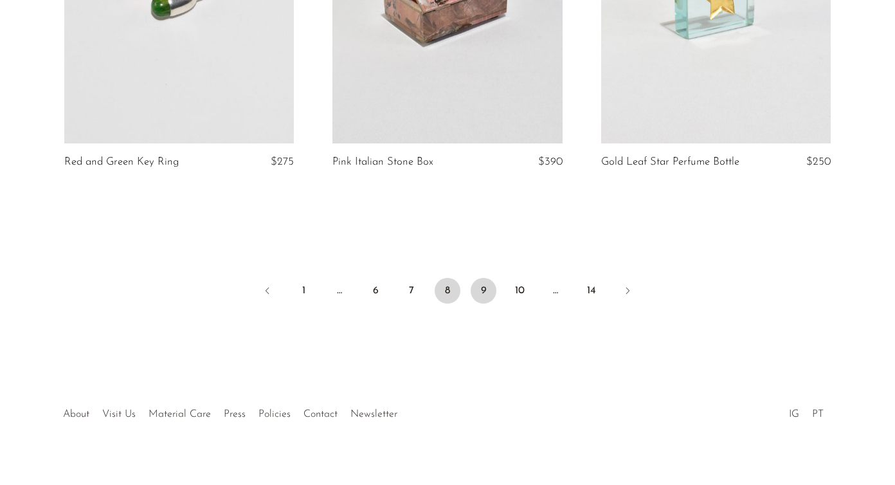
scroll to position [4499, 0]
click at [486, 279] on link "9" at bounding box center [484, 292] width 26 height 26
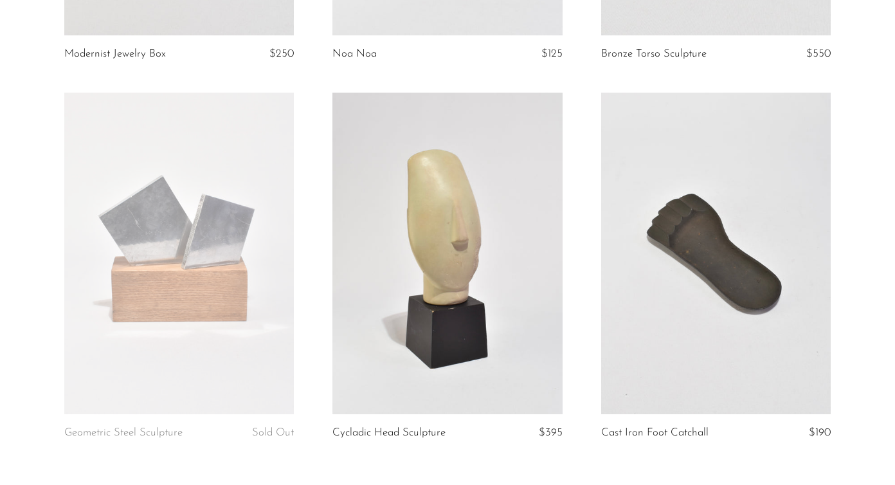
scroll to position [4376, 0]
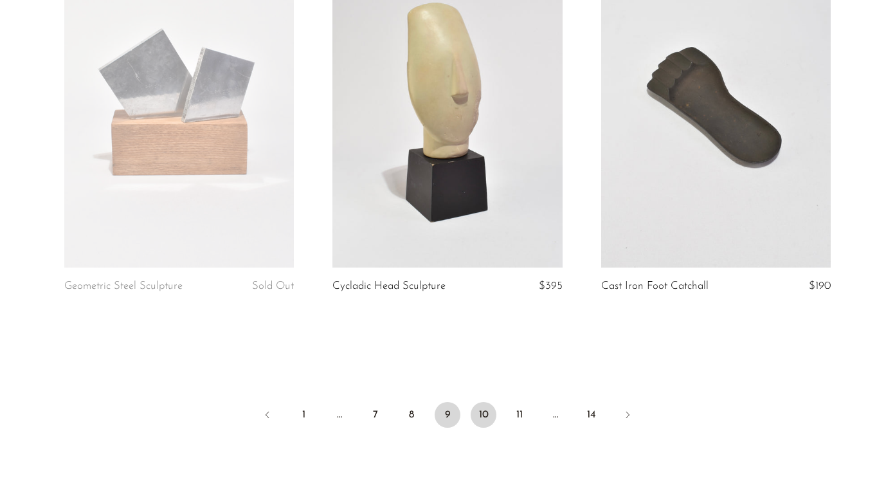
click at [487, 407] on link "10" at bounding box center [484, 415] width 26 height 26
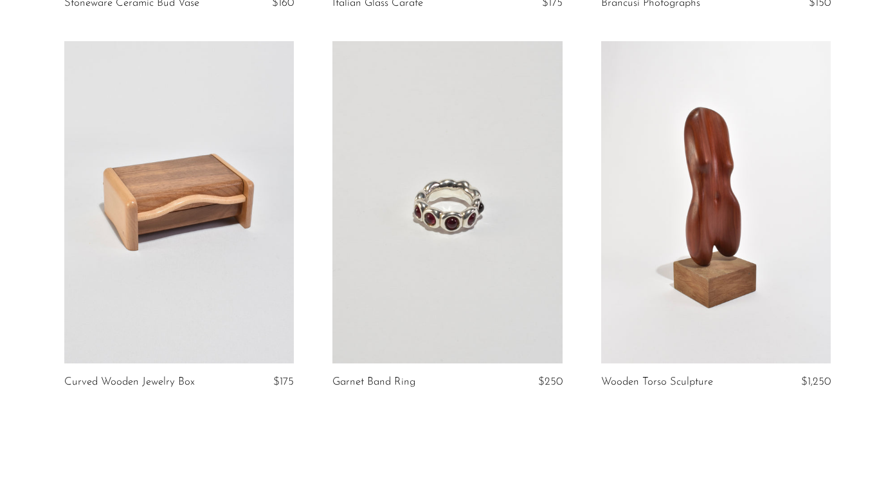
scroll to position [4448, 0]
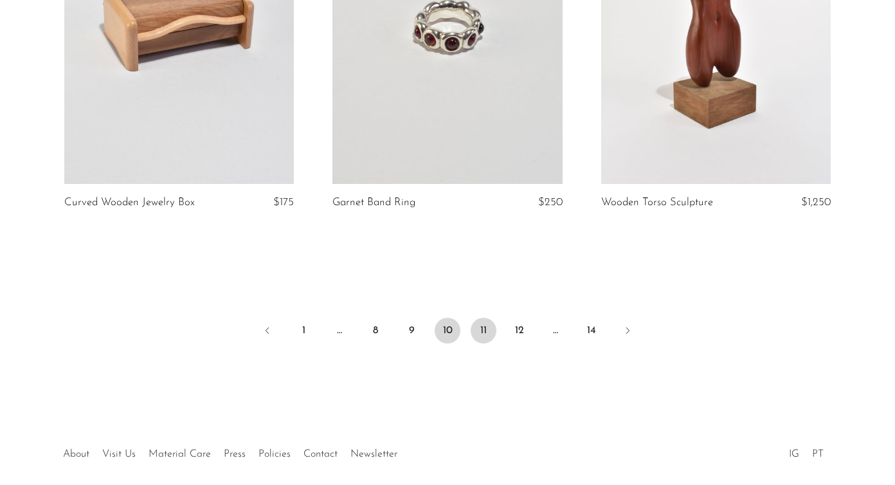
click at [486, 318] on link "11" at bounding box center [484, 331] width 26 height 26
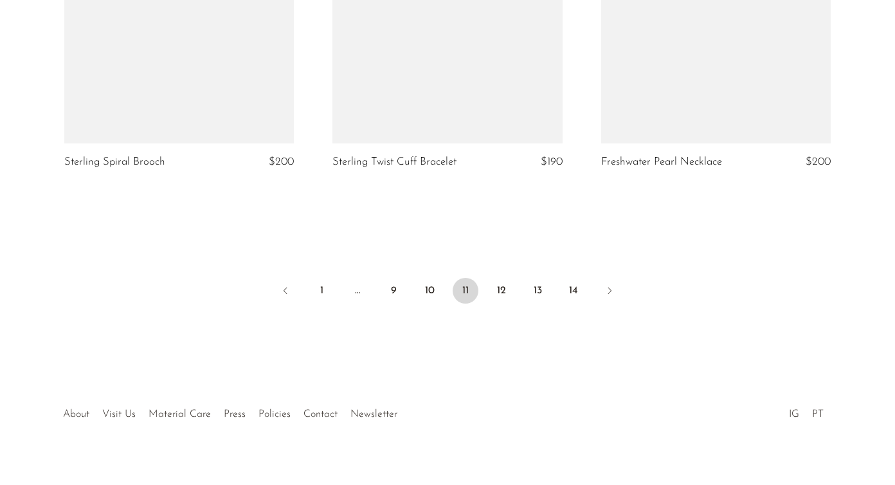
scroll to position [4499, 0]
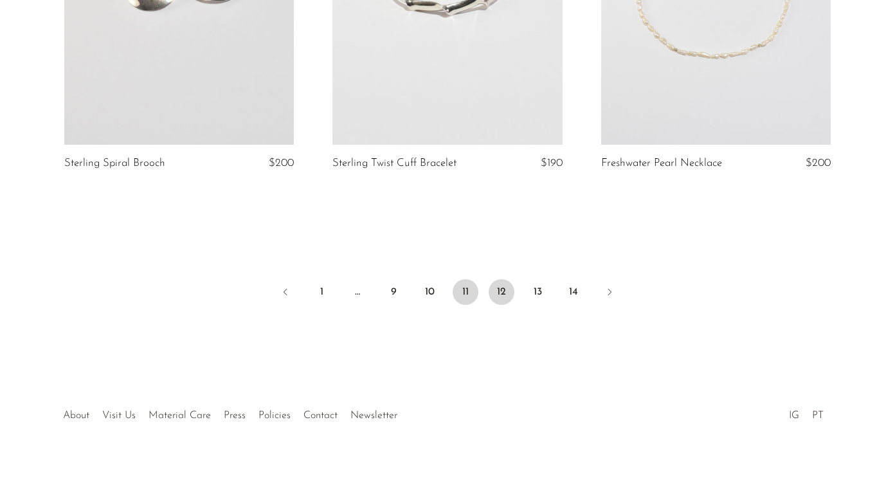
click at [500, 279] on link "12" at bounding box center [502, 292] width 26 height 26
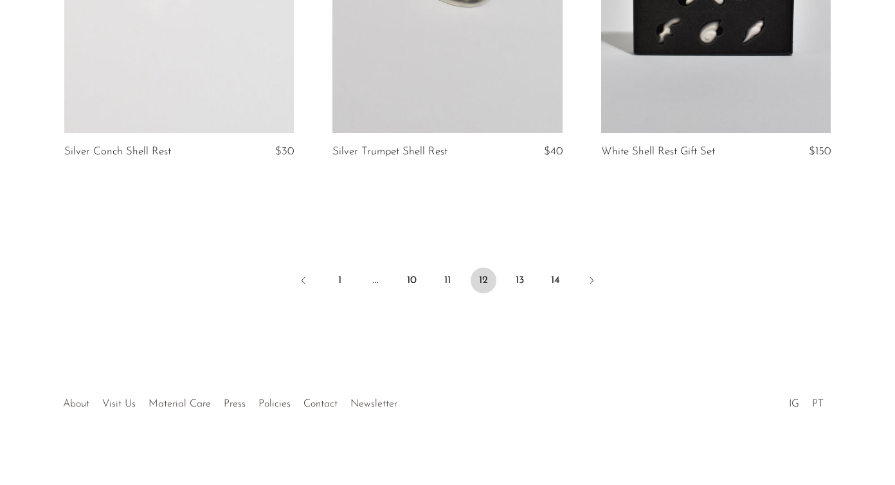
scroll to position [4397, 0]
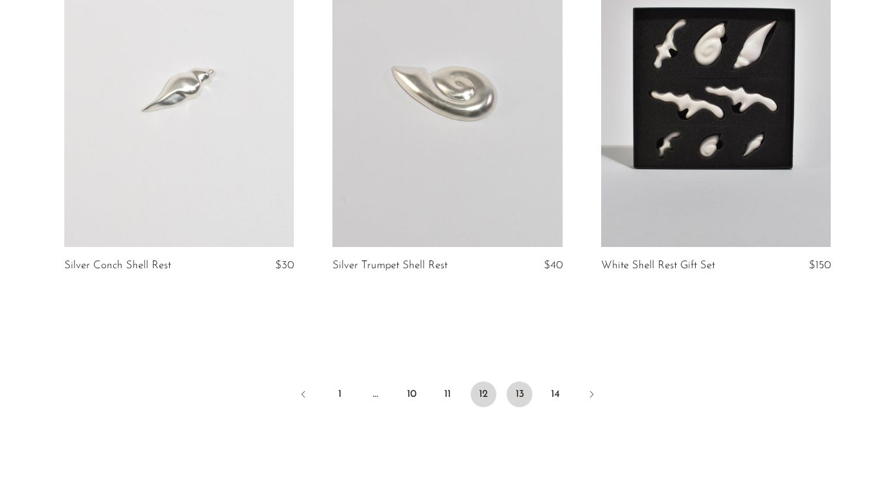
click at [523, 390] on link "13" at bounding box center [520, 394] width 26 height 26
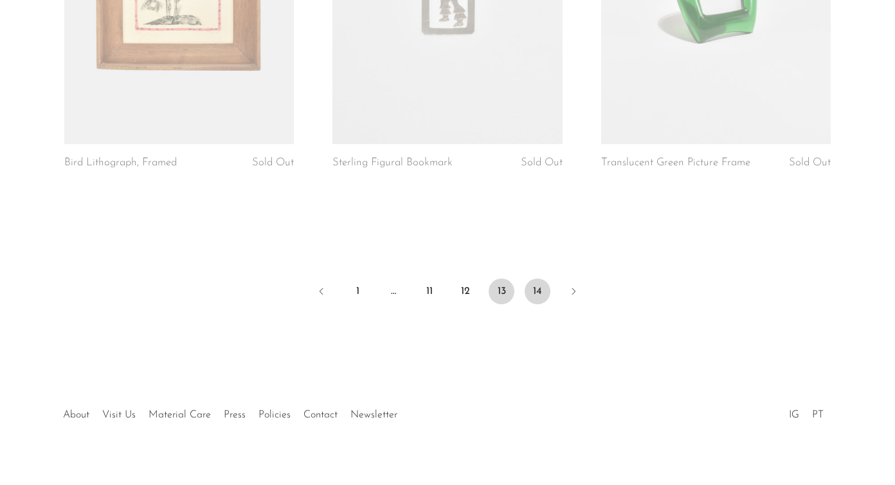
scroll to position [4499, 0]
click at [535, 279] on link "14" at bounding box center [538, 292] width 26 height 26
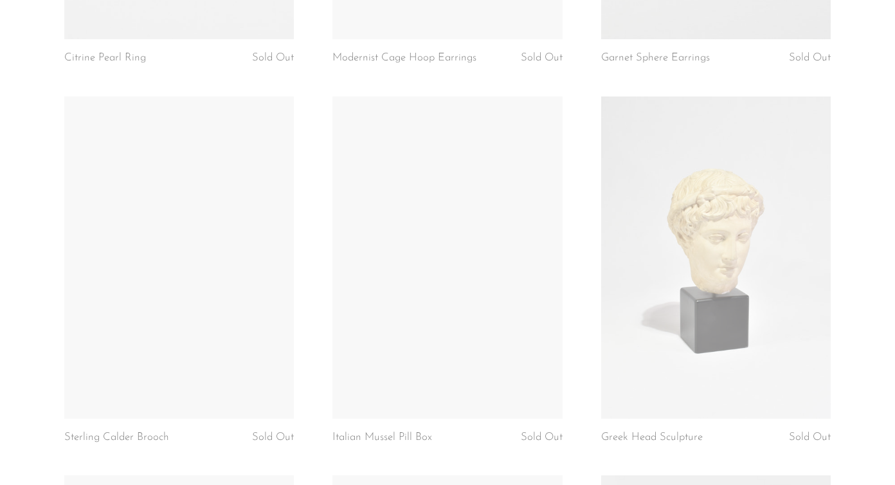
scroll to position [2507, 0]
